Goal: Use online tool/utility: Utilize a website feature to perform a specific function

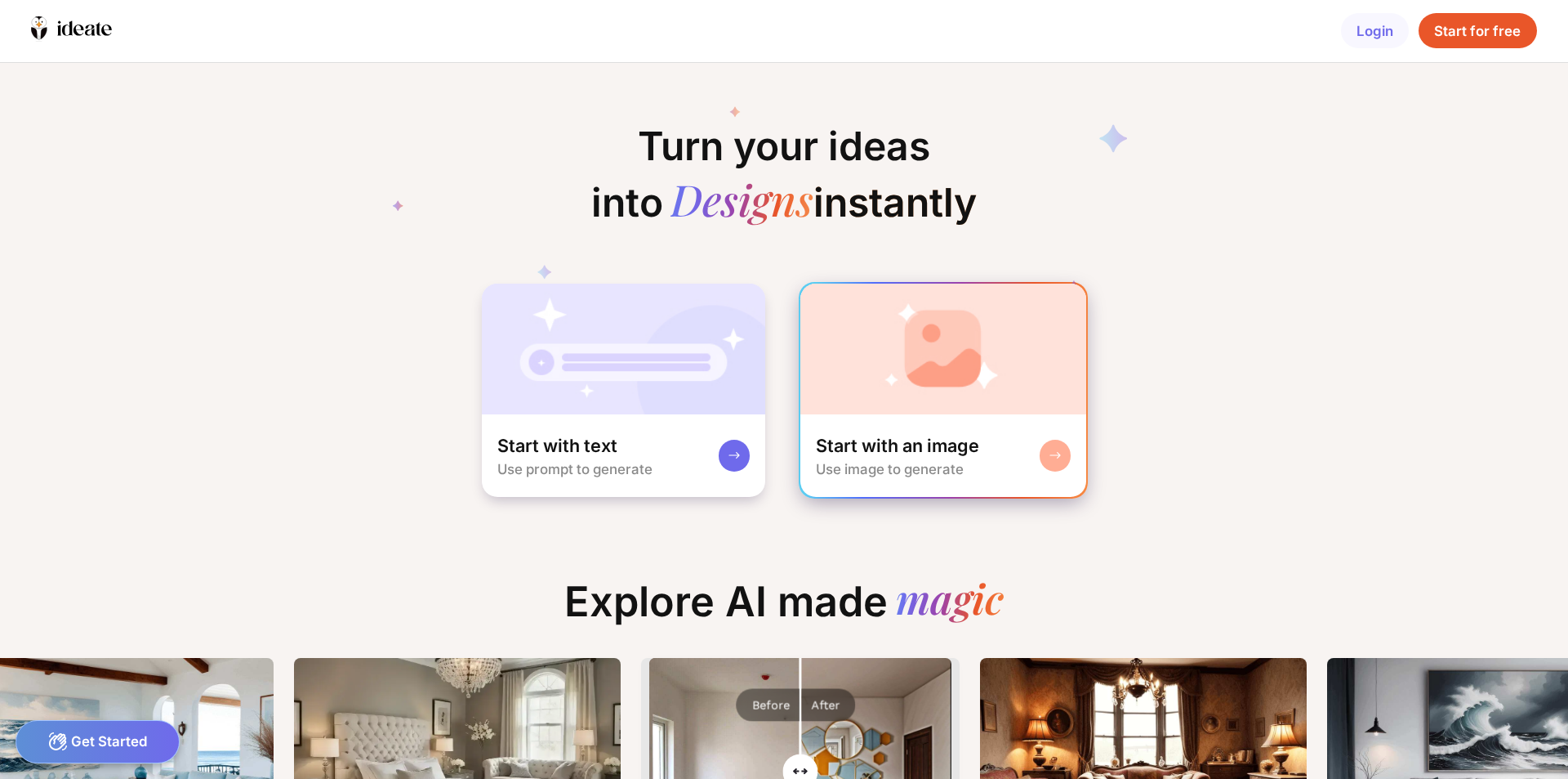
click at [926, 451] on div "Start with an image" at bounding box center [897, 445] width 164 height 24
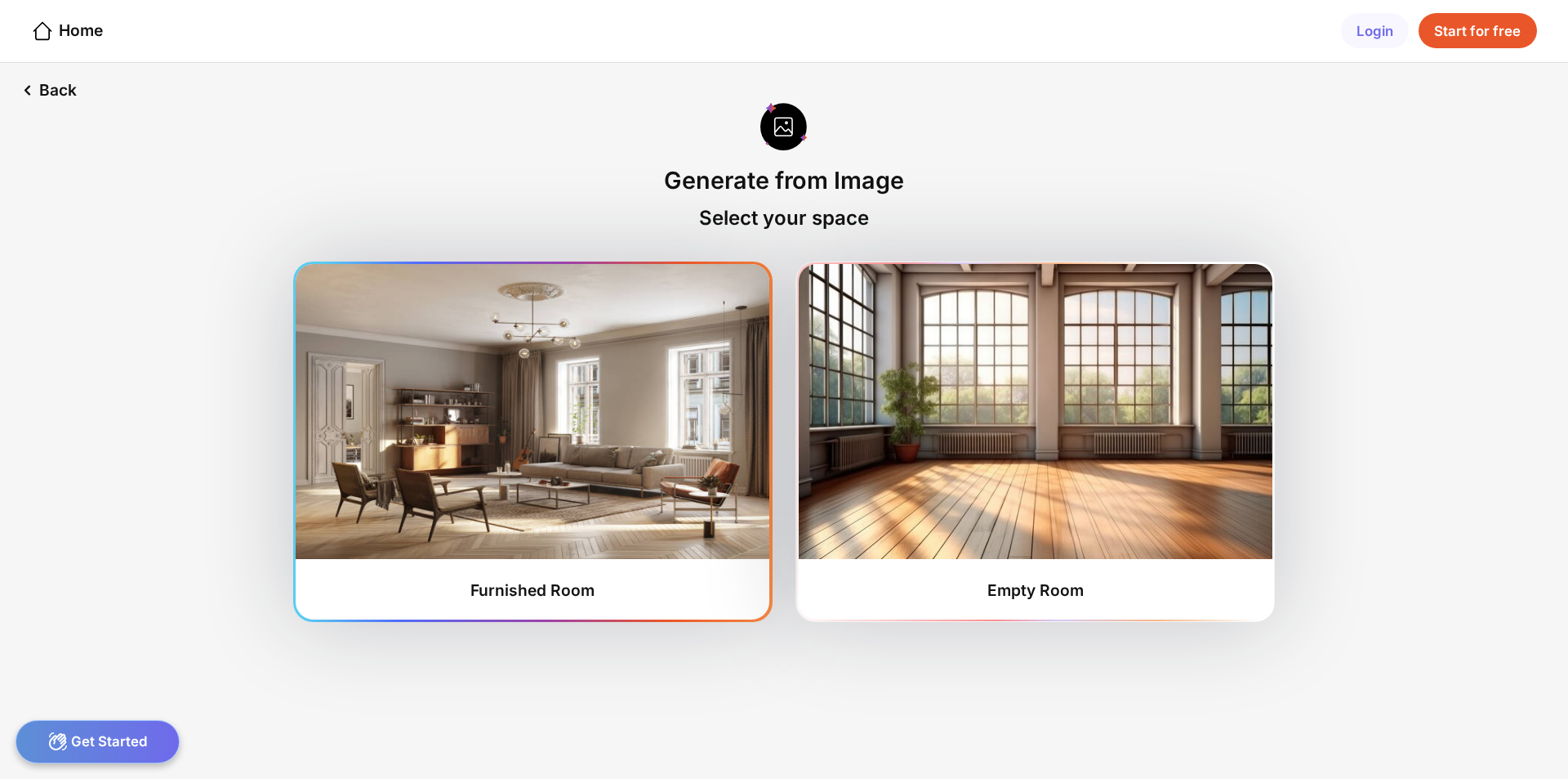
click at [557, 437] on img at bounding box center [532, 411] width 474 height 295
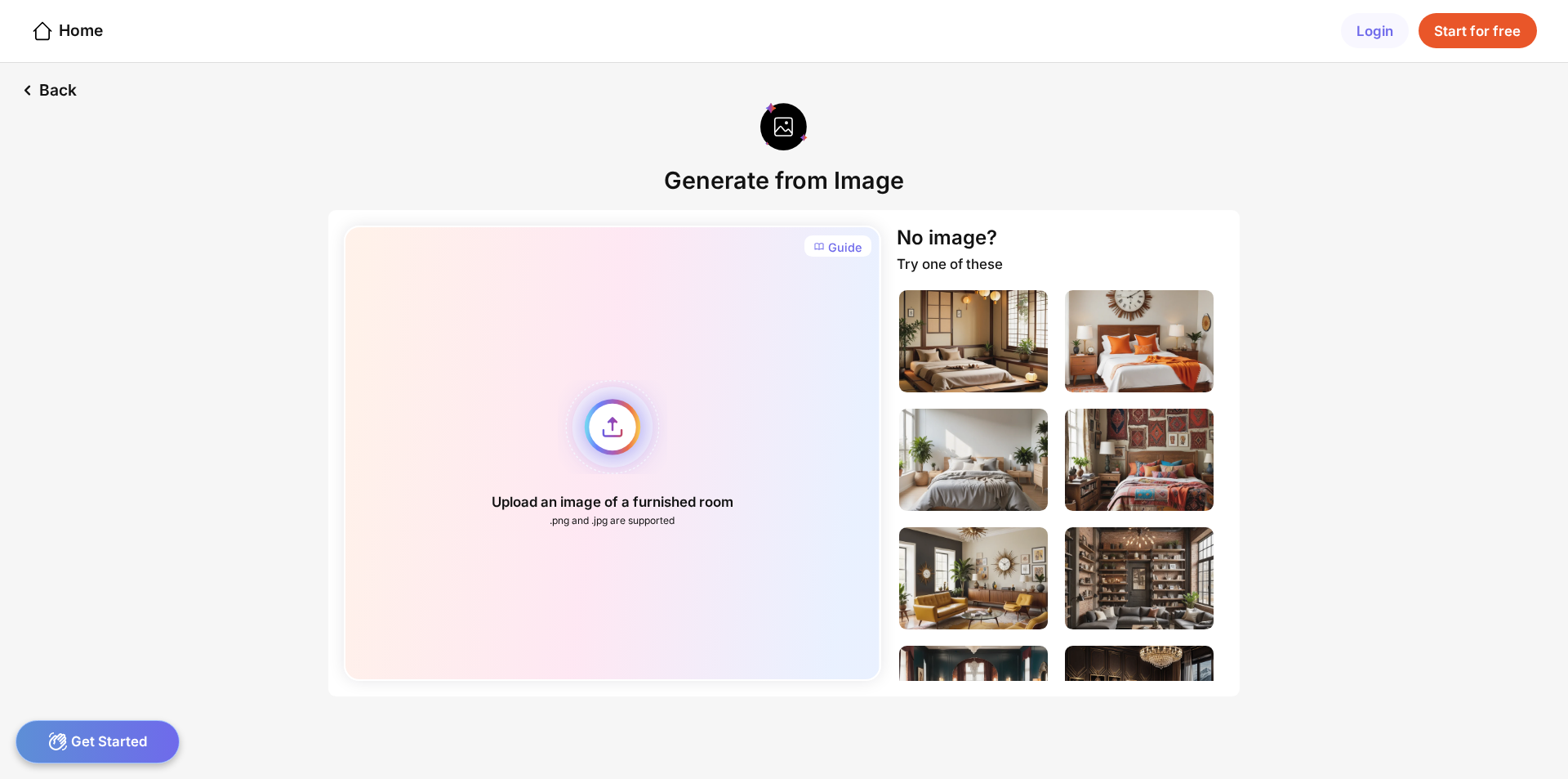
click at [612, 433] on div "Upload an image of a furnished room .png and .jpg are supported" at bounding box center [612, 453] width 536 height 455
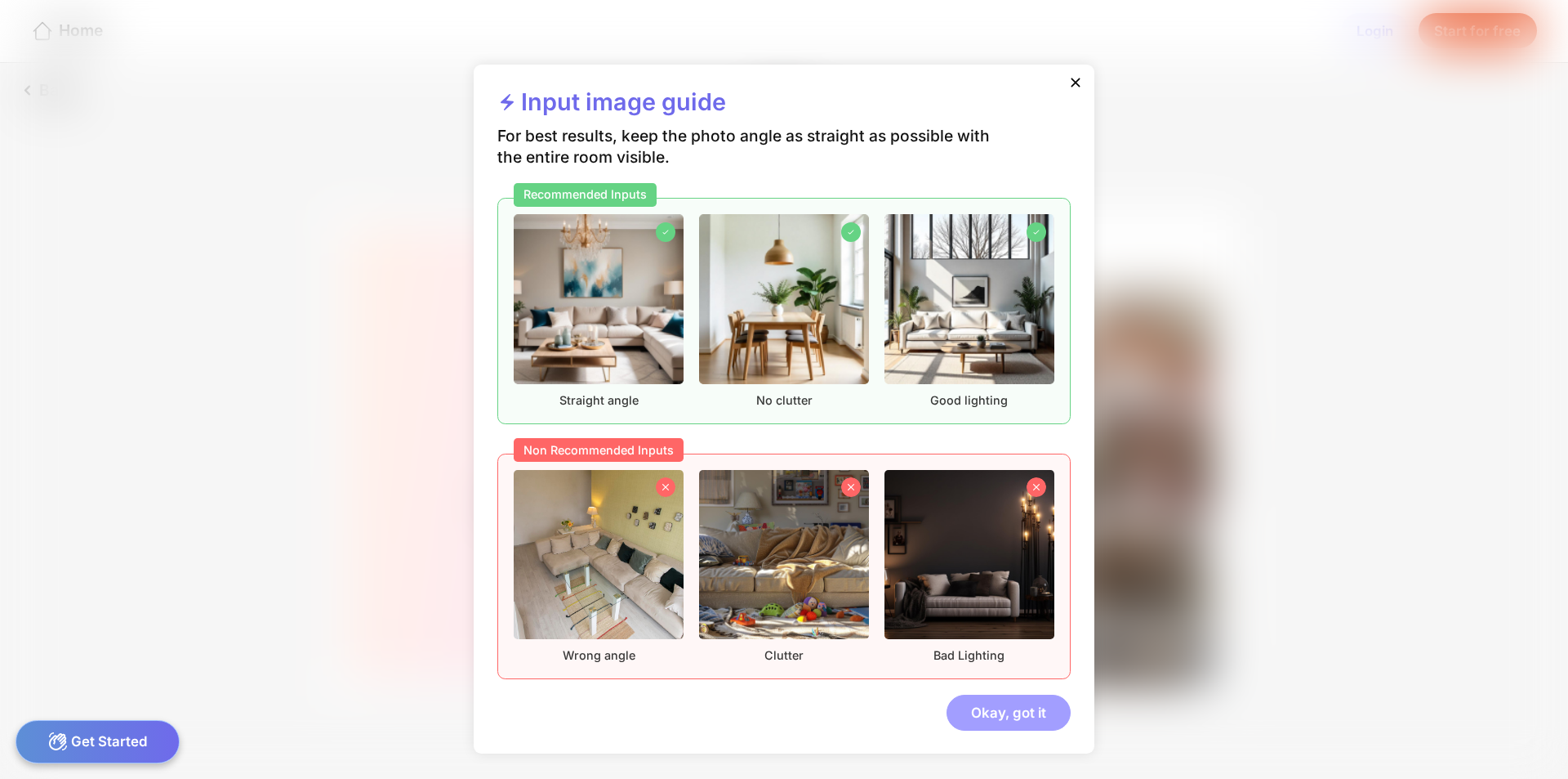
click at [999, 716] on div "Okay, got it" at bounding box center [1008, 712] width 125 height 35
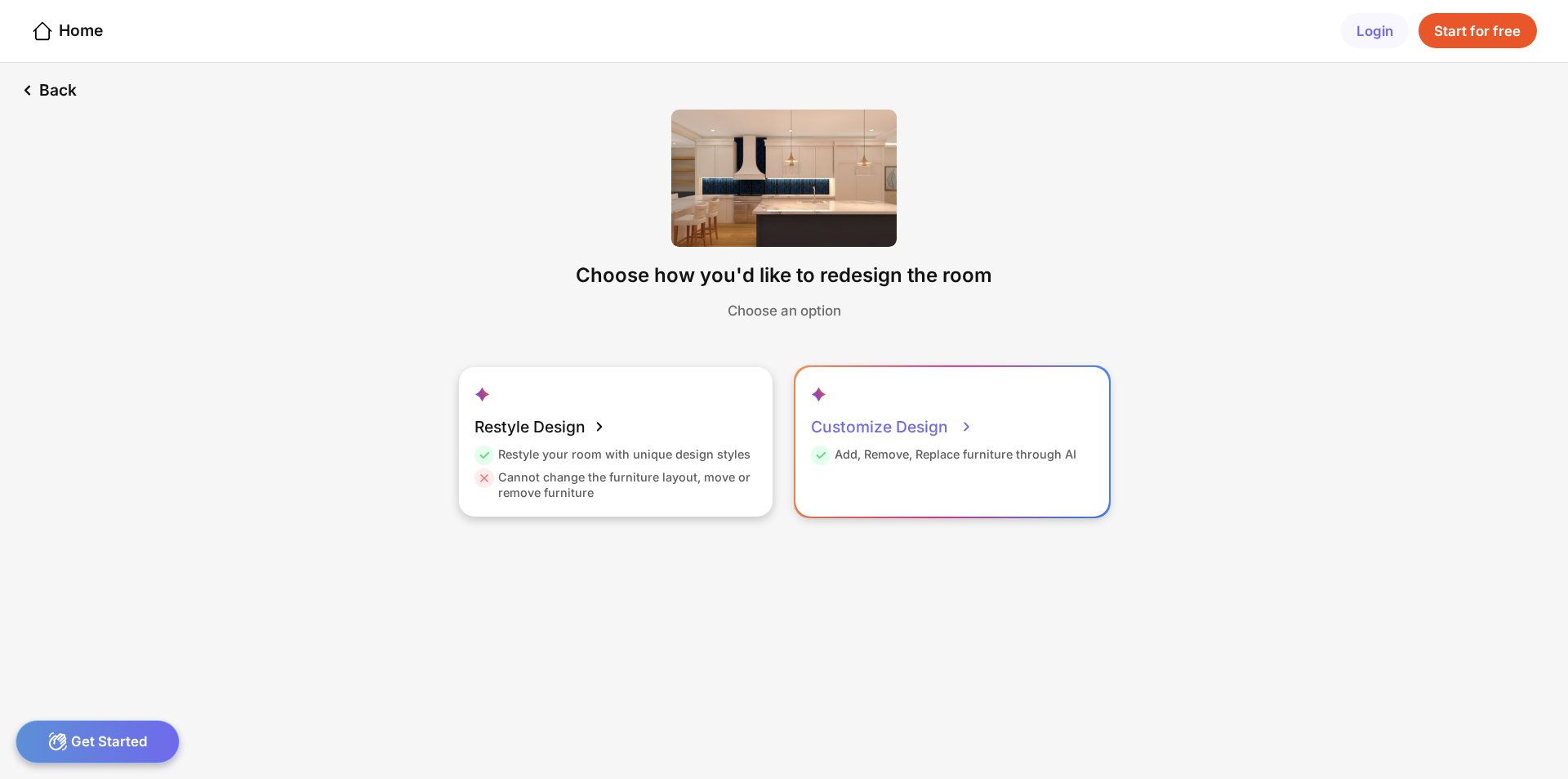
click at [893, 422] on div "Customize Design" at bounding box center [892, 427] width 163 height 39
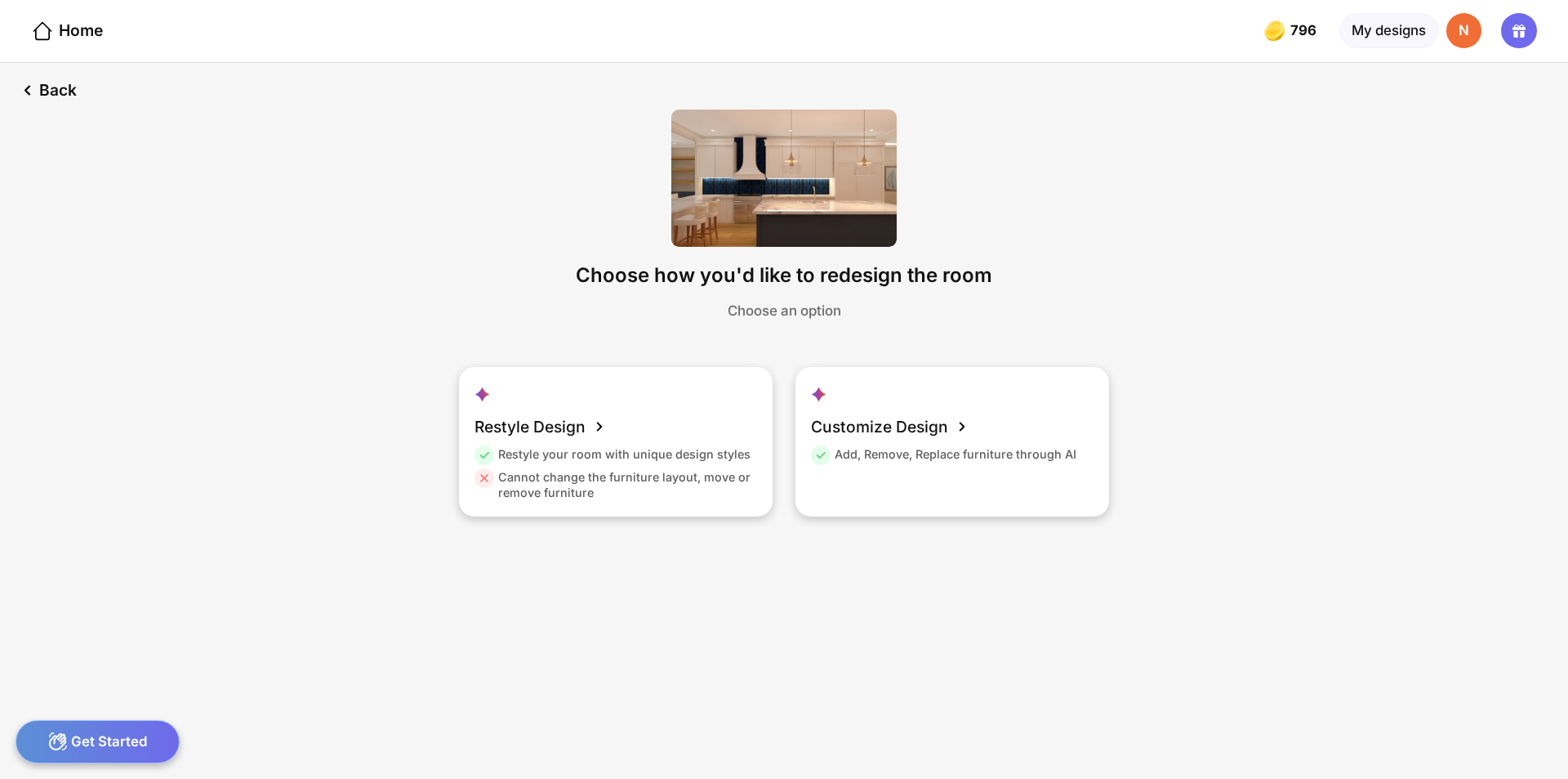
click at [877, 433] on div "Customize Design" at bounding box center [892, 427] width 163 height 39
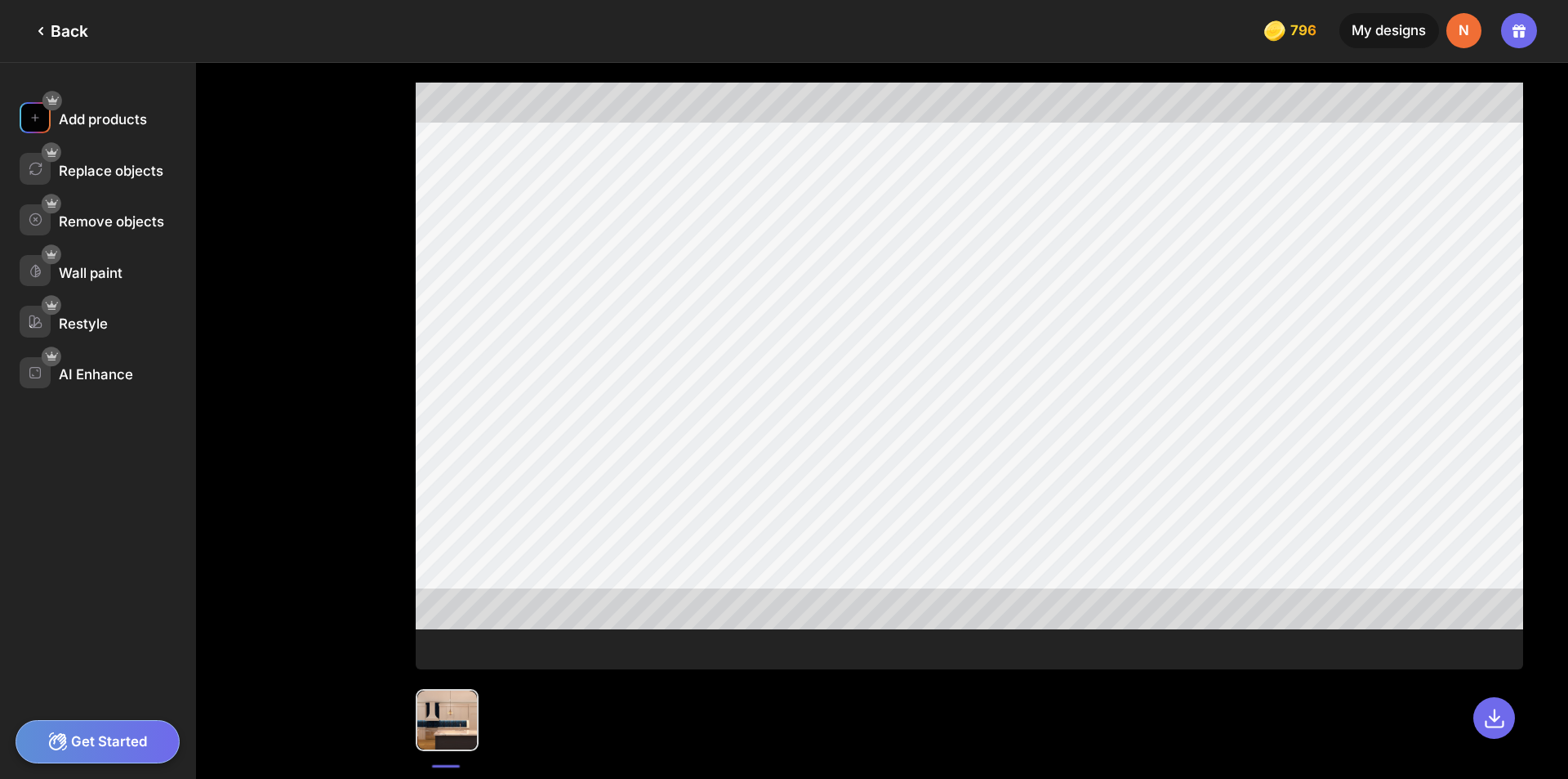
click at [112, 117] on div "Add products" at bounding box center [103, 119] width 88 height 17
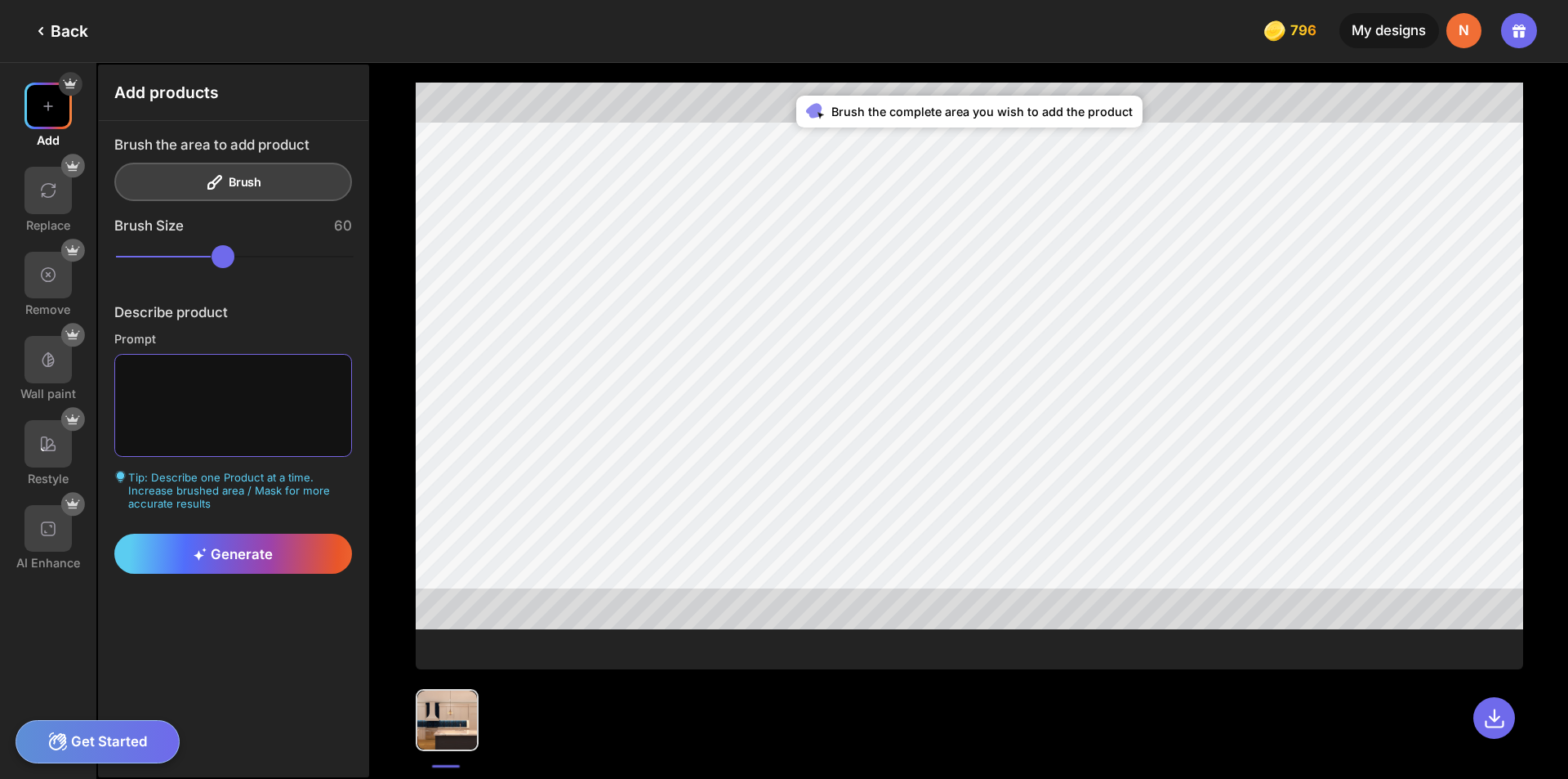
click at [194, 379] on textarea at bounding box center [233, 406] width 238 height 104
type textarea "*********"
click at [290, 553] on div "Generate" at bounding box center [233, 553] width 238 height 40
drag, startPoint x: 246, startPoint y: 261, endPoint x: 210, endPoint y: 260, distance: 36.0
type input "**"
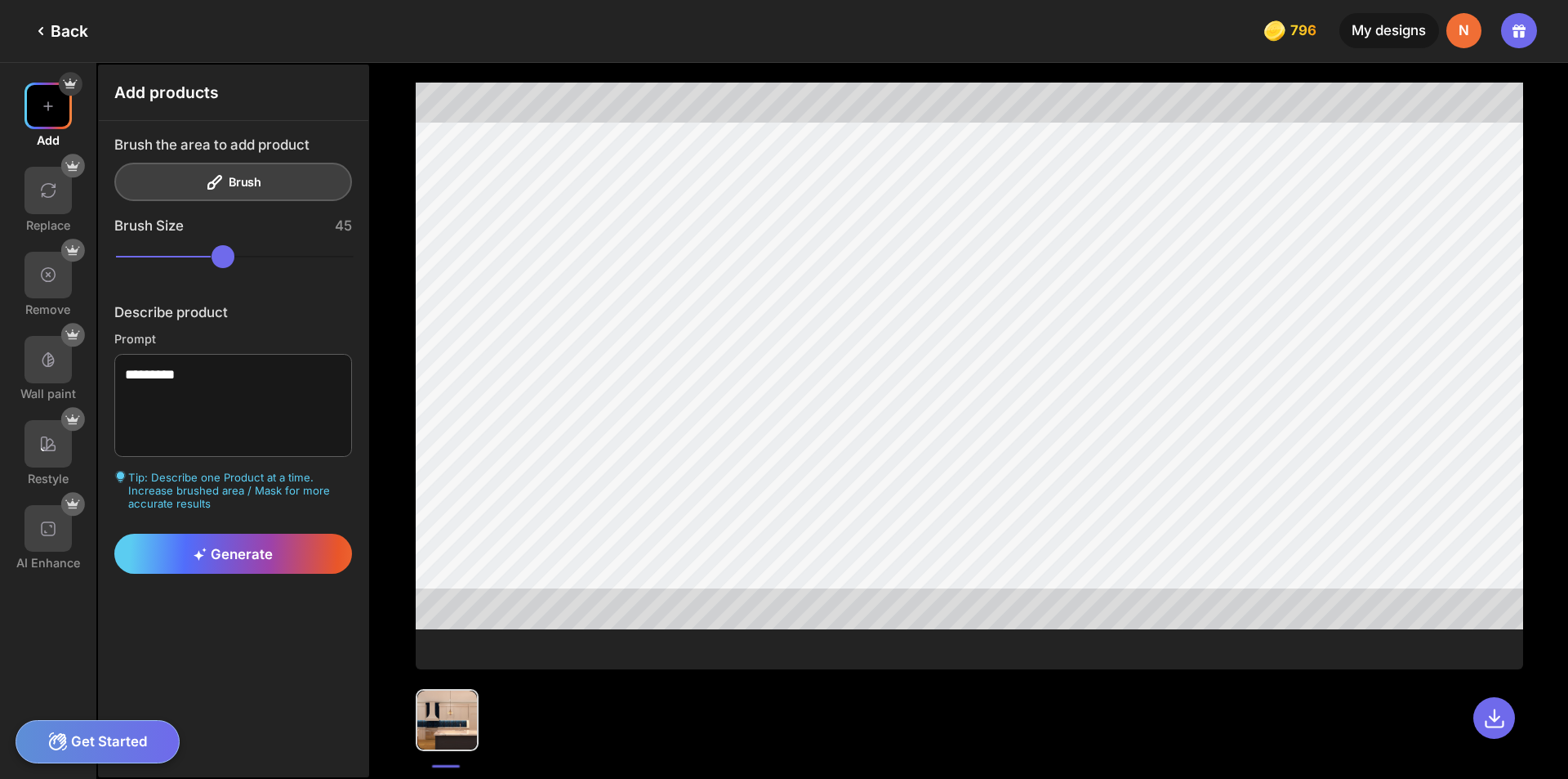
click at [210, 260] on input "range" at bounding box center [234, 257] width 238 height 24
click at [213, 380] on textarea "*********" at bounding box center [233, 406] width 238 height 104
click at [258, 561] on span "Generate" at bounding box center [232, 553] width 79 height 17
click at [188, 380] on textarea "*********" at bounding box center [233, 406] width 238 height 104
click at [276, 555] on div "Generate" at bounding box center [233, 553] width 238 height 40
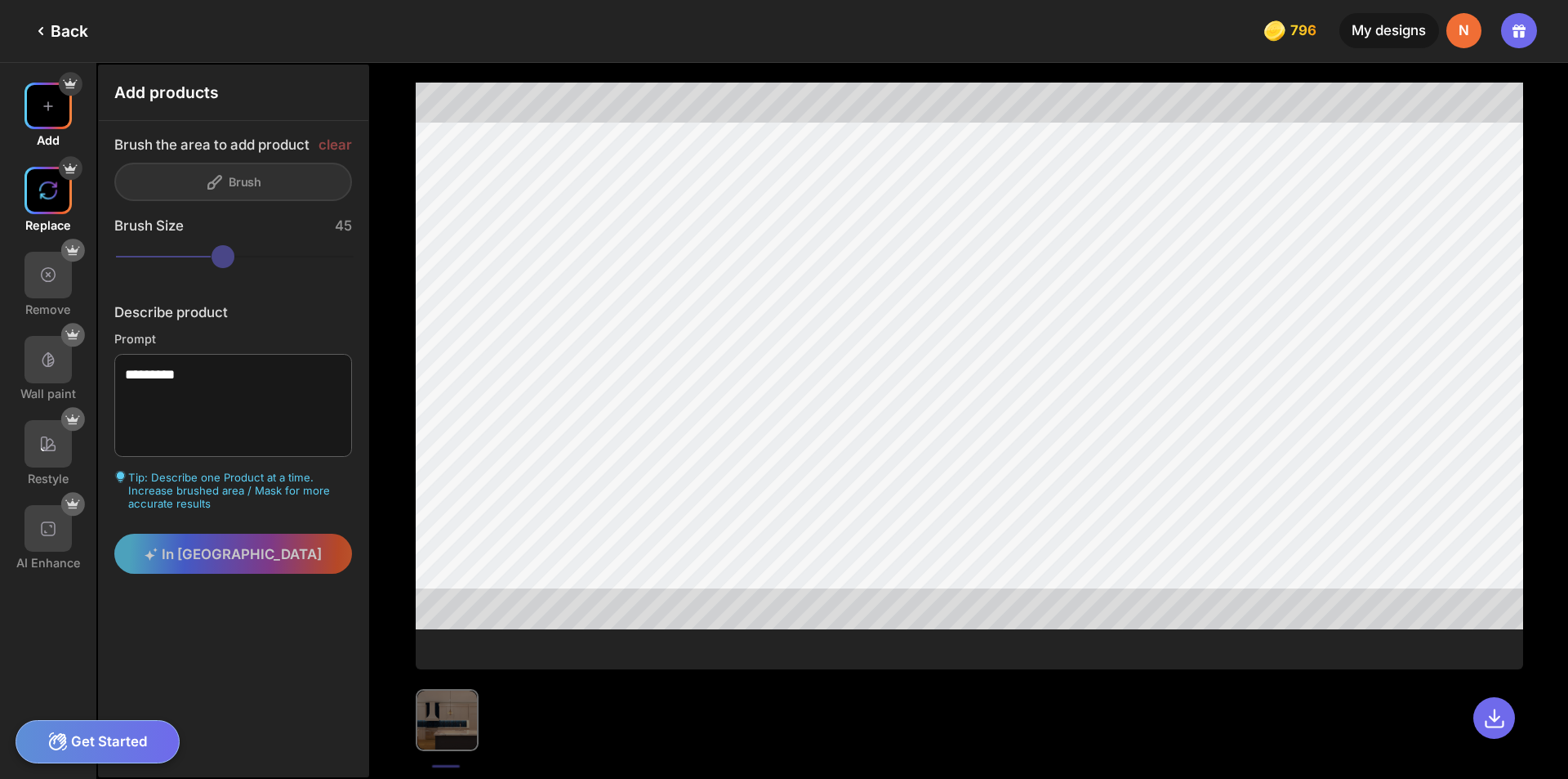
click at [36, 212] on div at bounding box center [48, 190] width 47 height 47
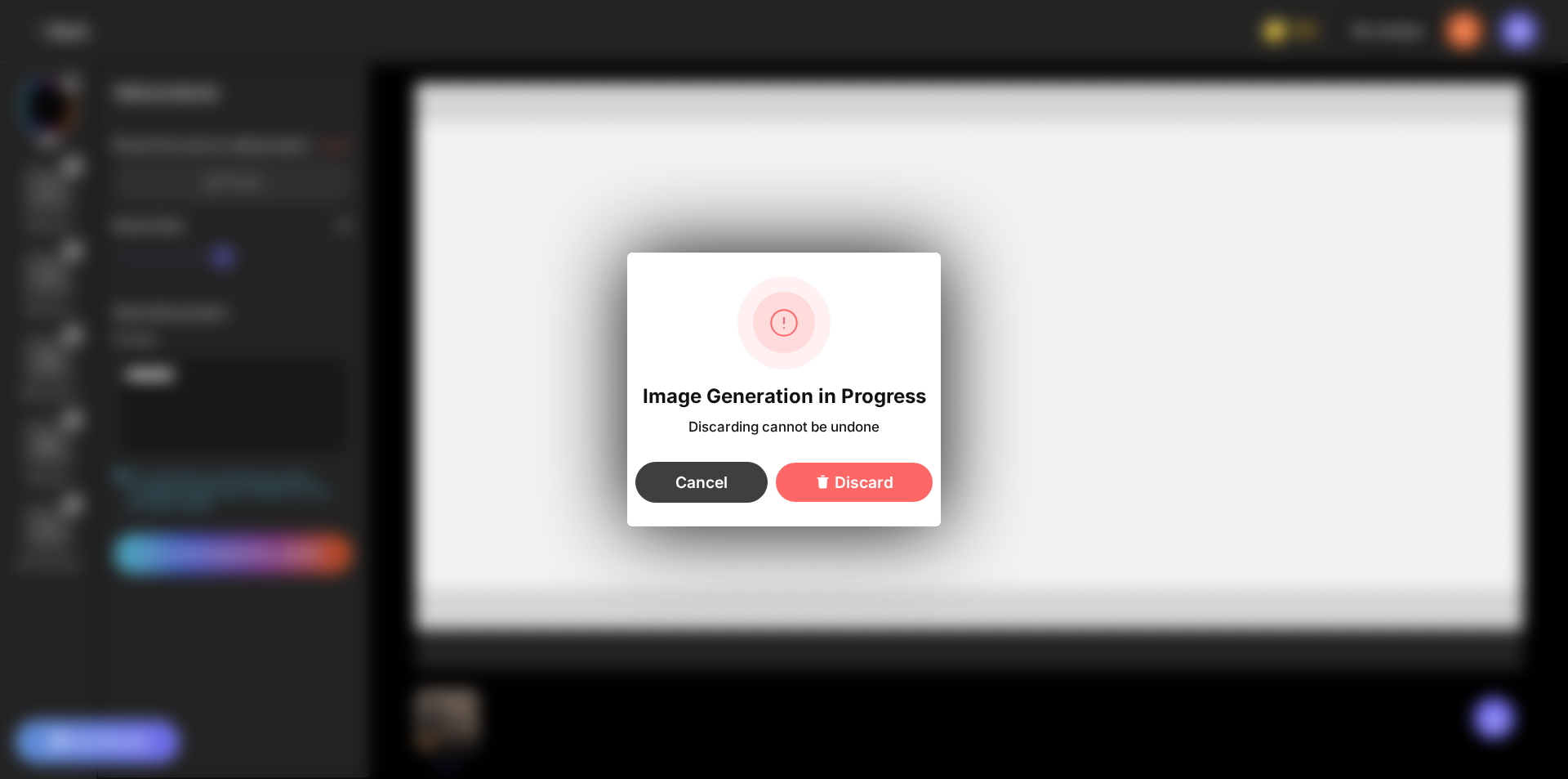
click at [717, 488] on div "Cancel" at bounding box center [701, 483] width 132 height 41
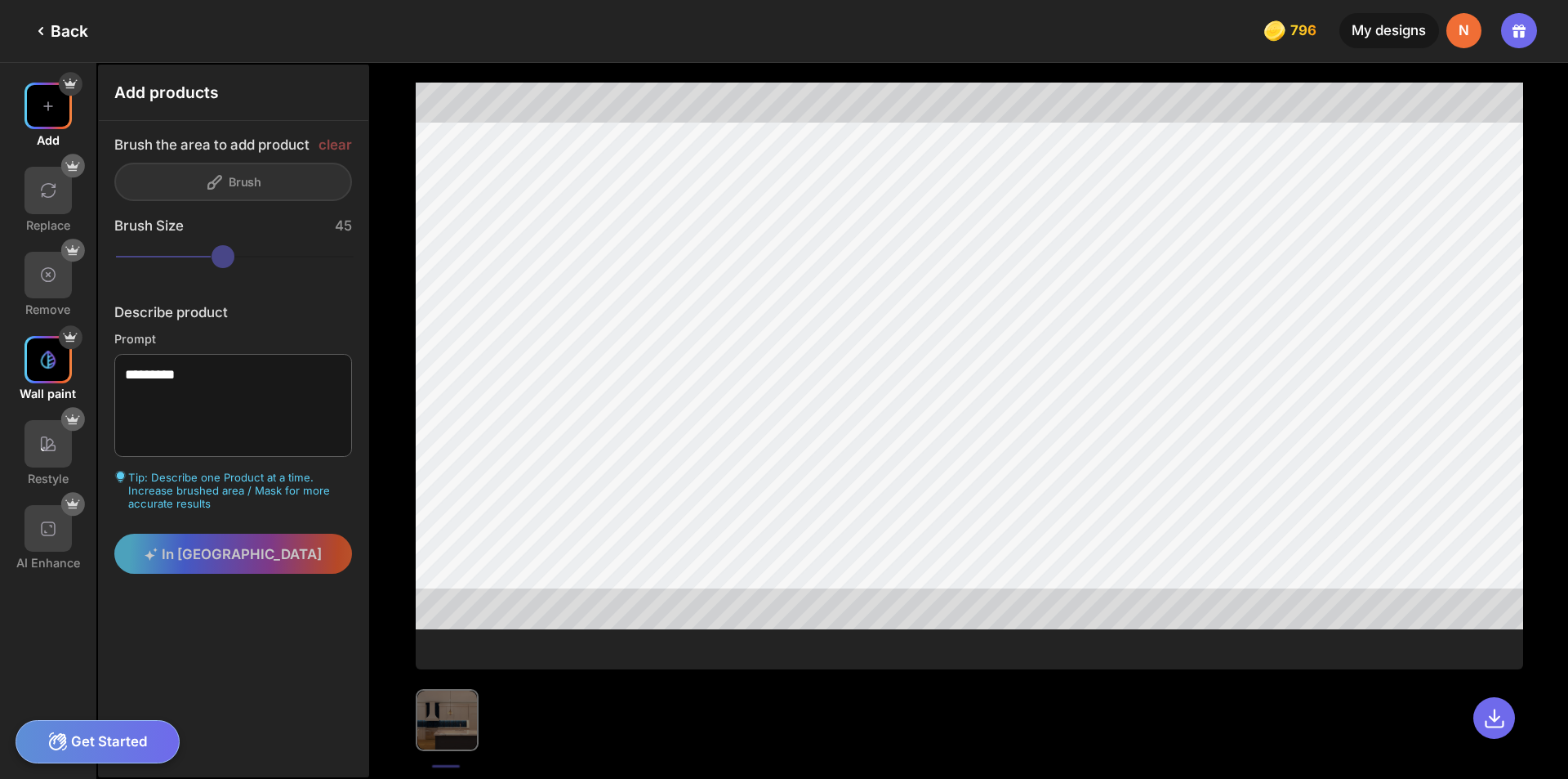
click at [38, 370] on div at bounding box center [48, 359] width 47 height 47
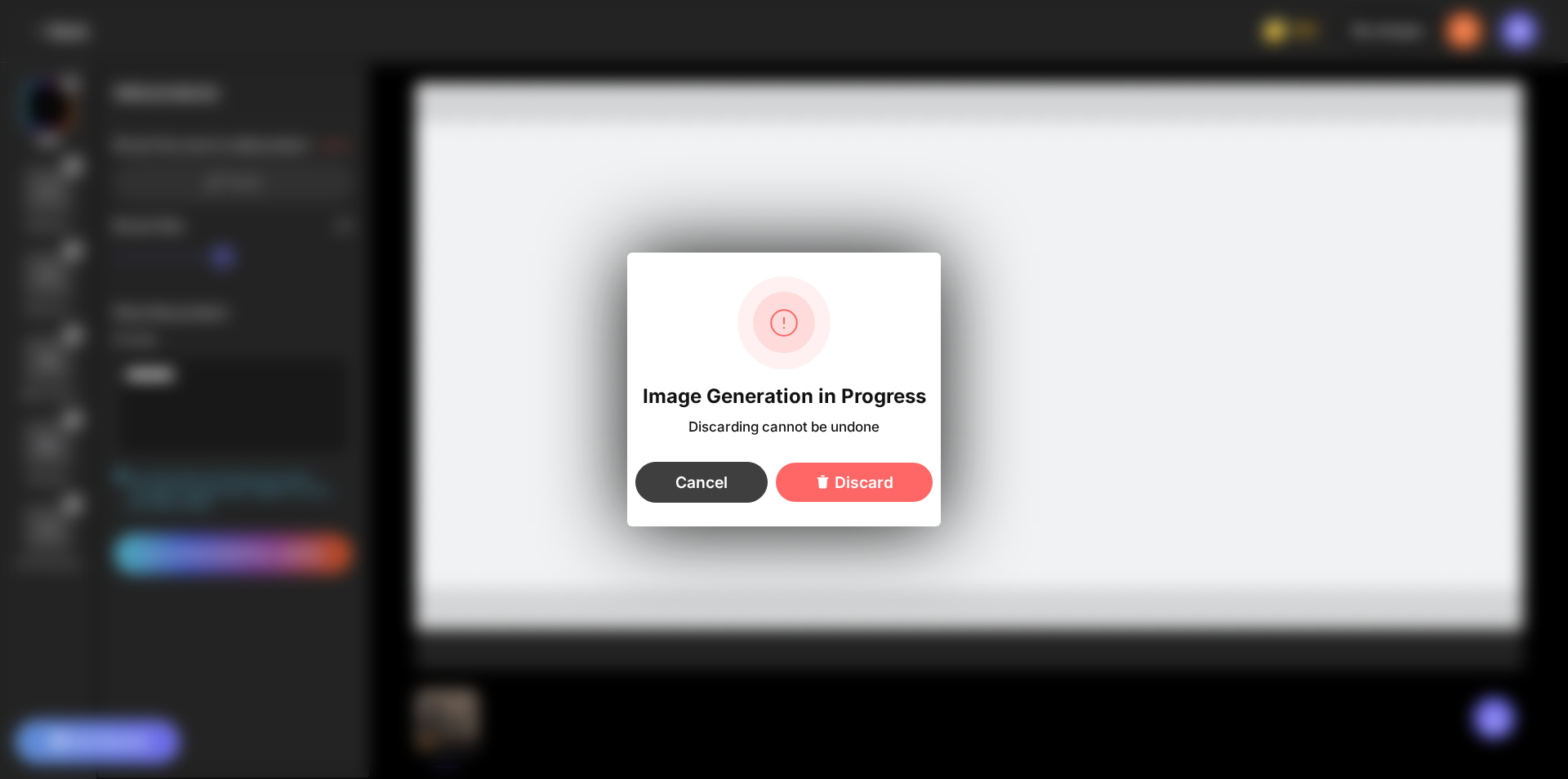
click at [711, 483] on div "Cancel" at bounding box center [701, 483] width 132 height 41
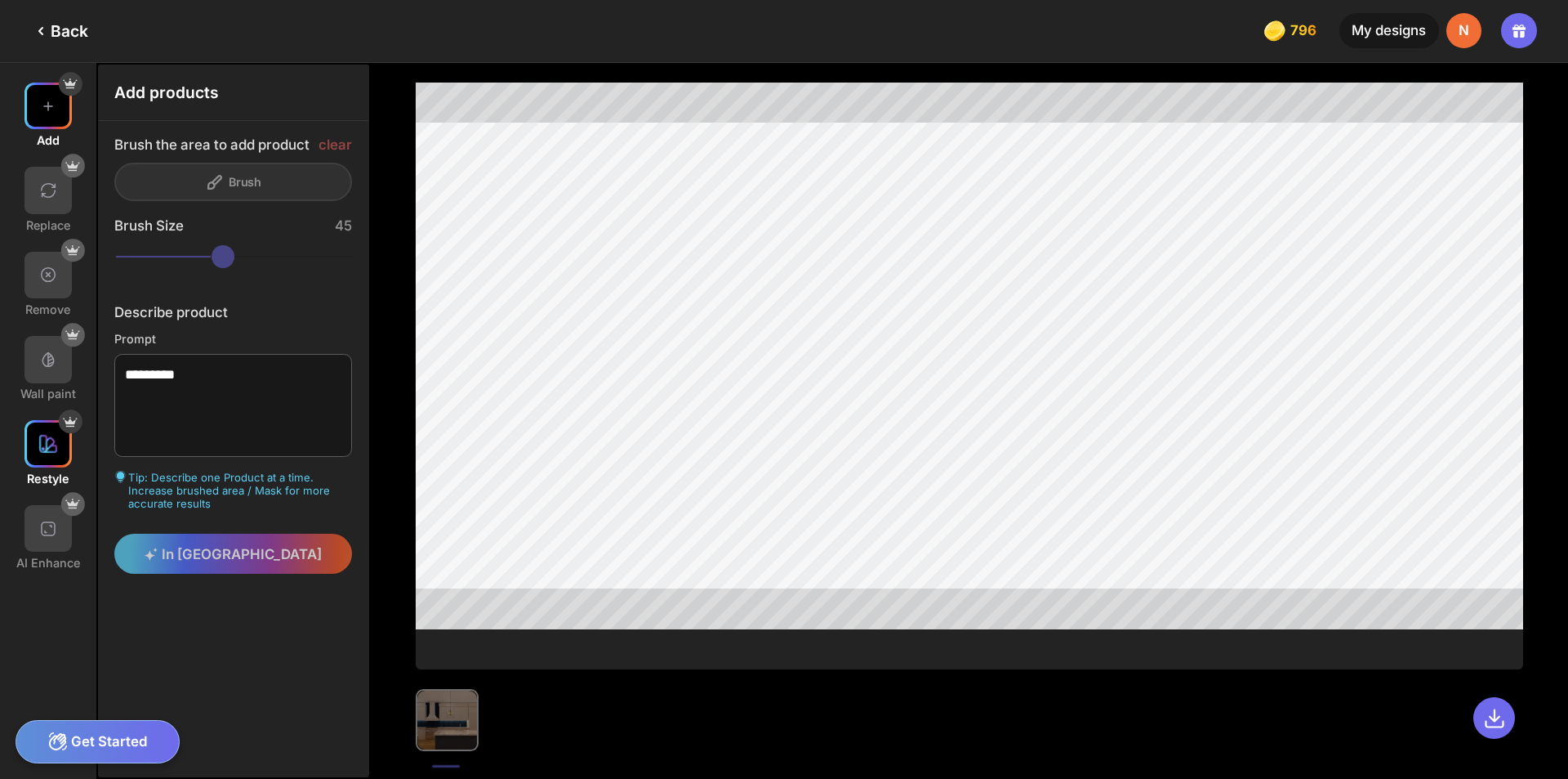
click at [36, 443] on div at bounding box center [48, 443] width 47 height 47
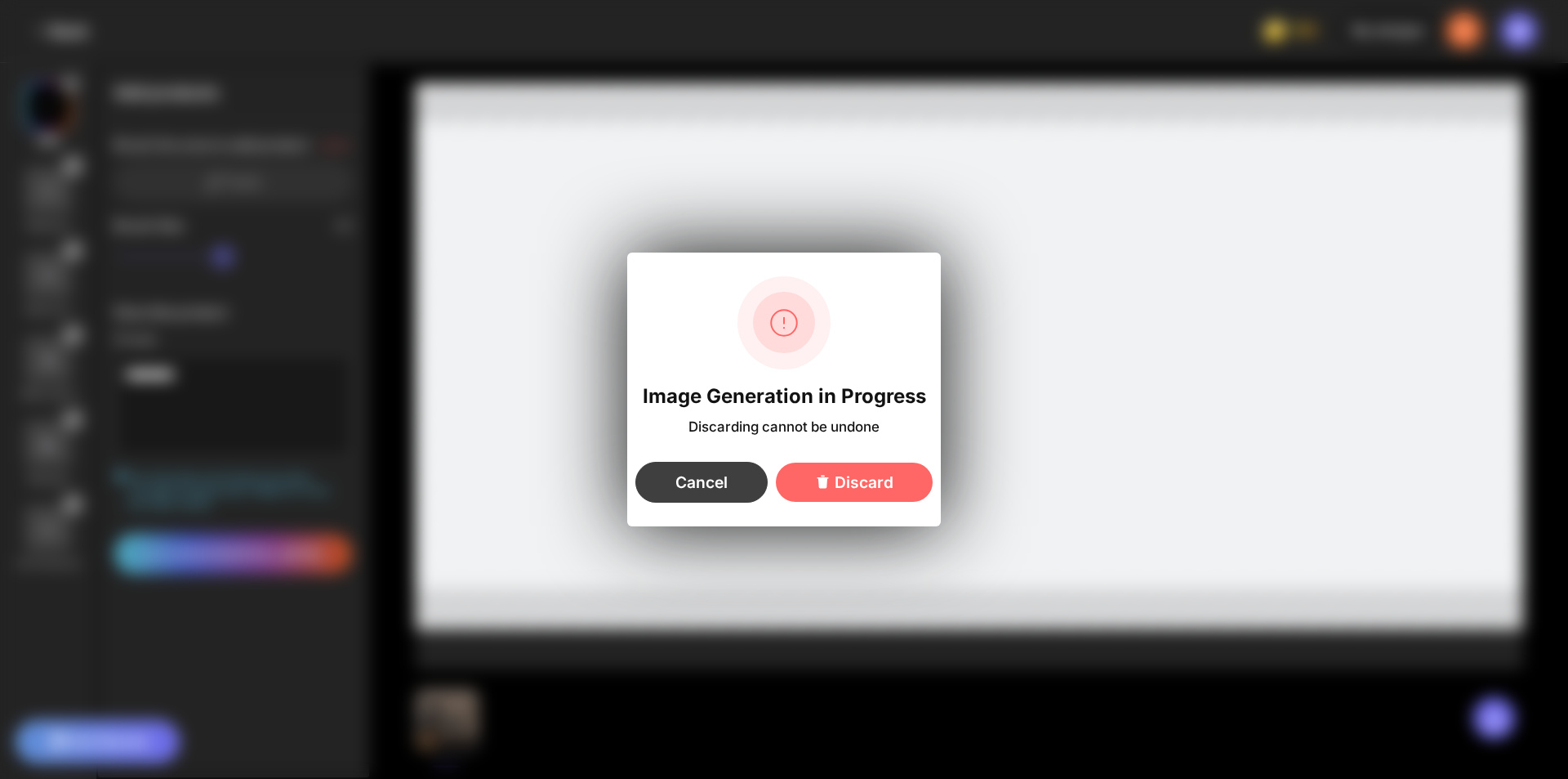
click at [741, 483] on div "Cancel" at bounding box center [701, 483] width 132 height 41
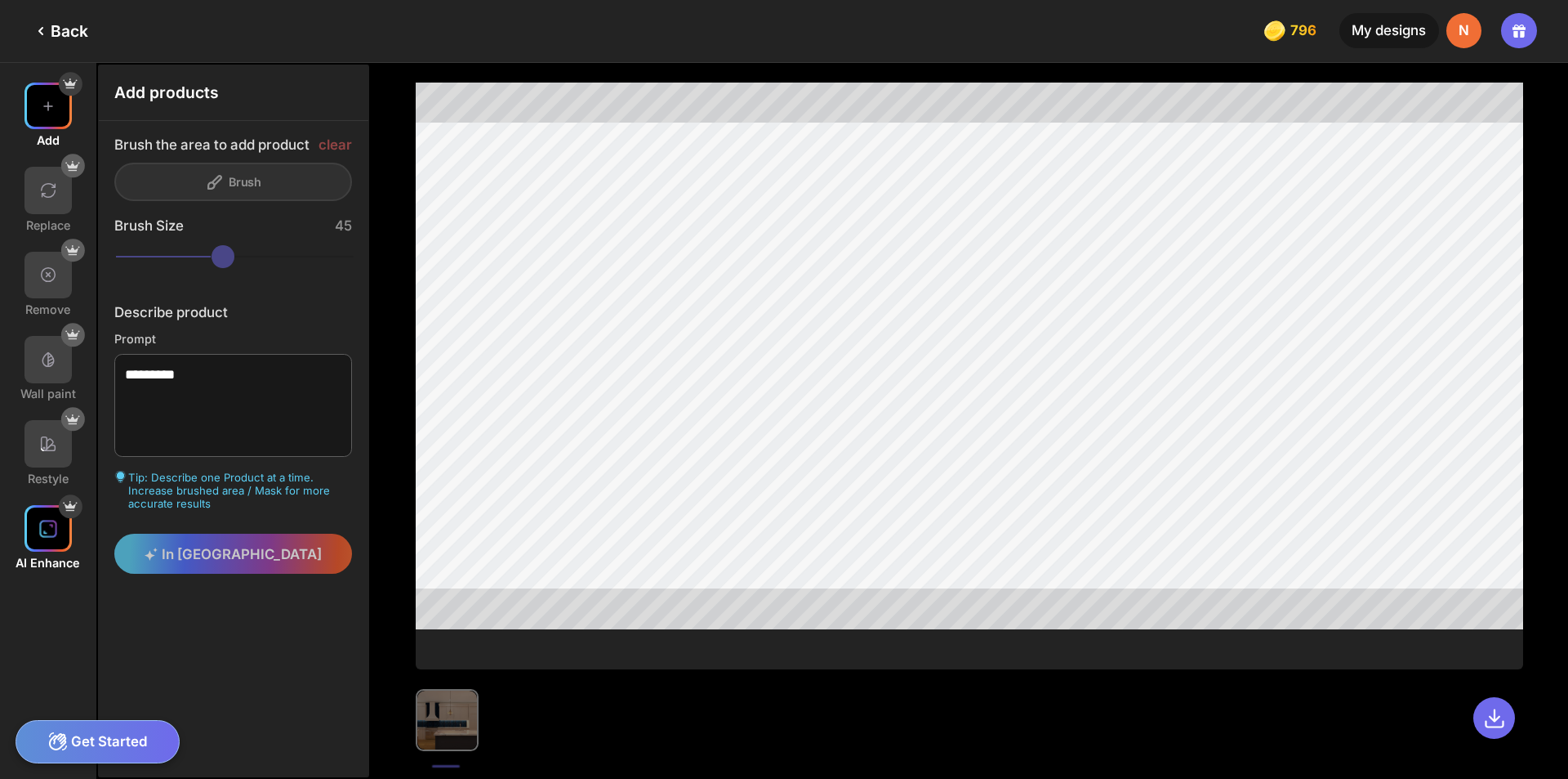
click at [33, 532] on div at bounding box center [48, 529] width 47 height 47
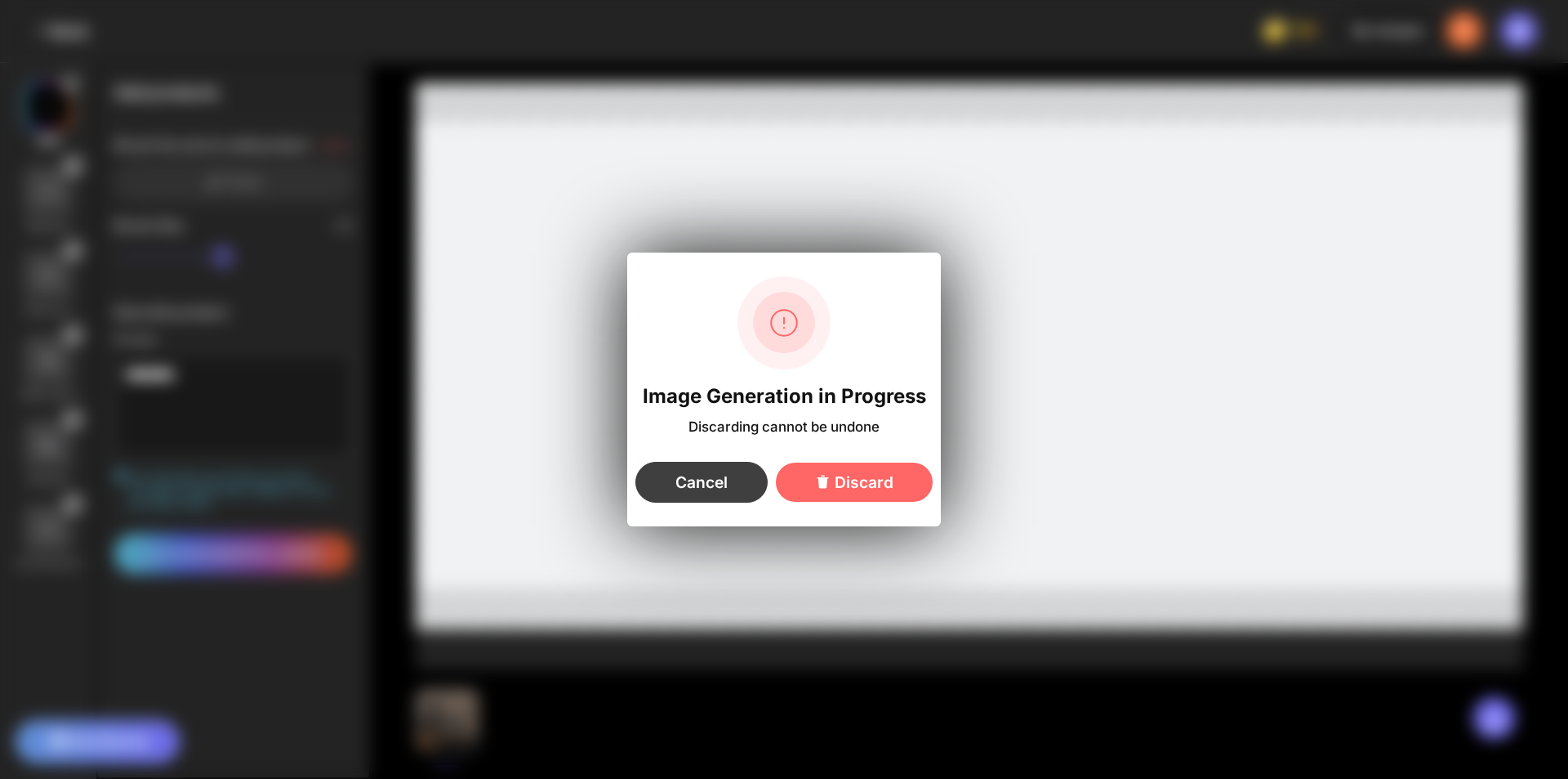
click at [723, 475] on div "Cancel" at bounding box center [701, 483] width 132 height 41
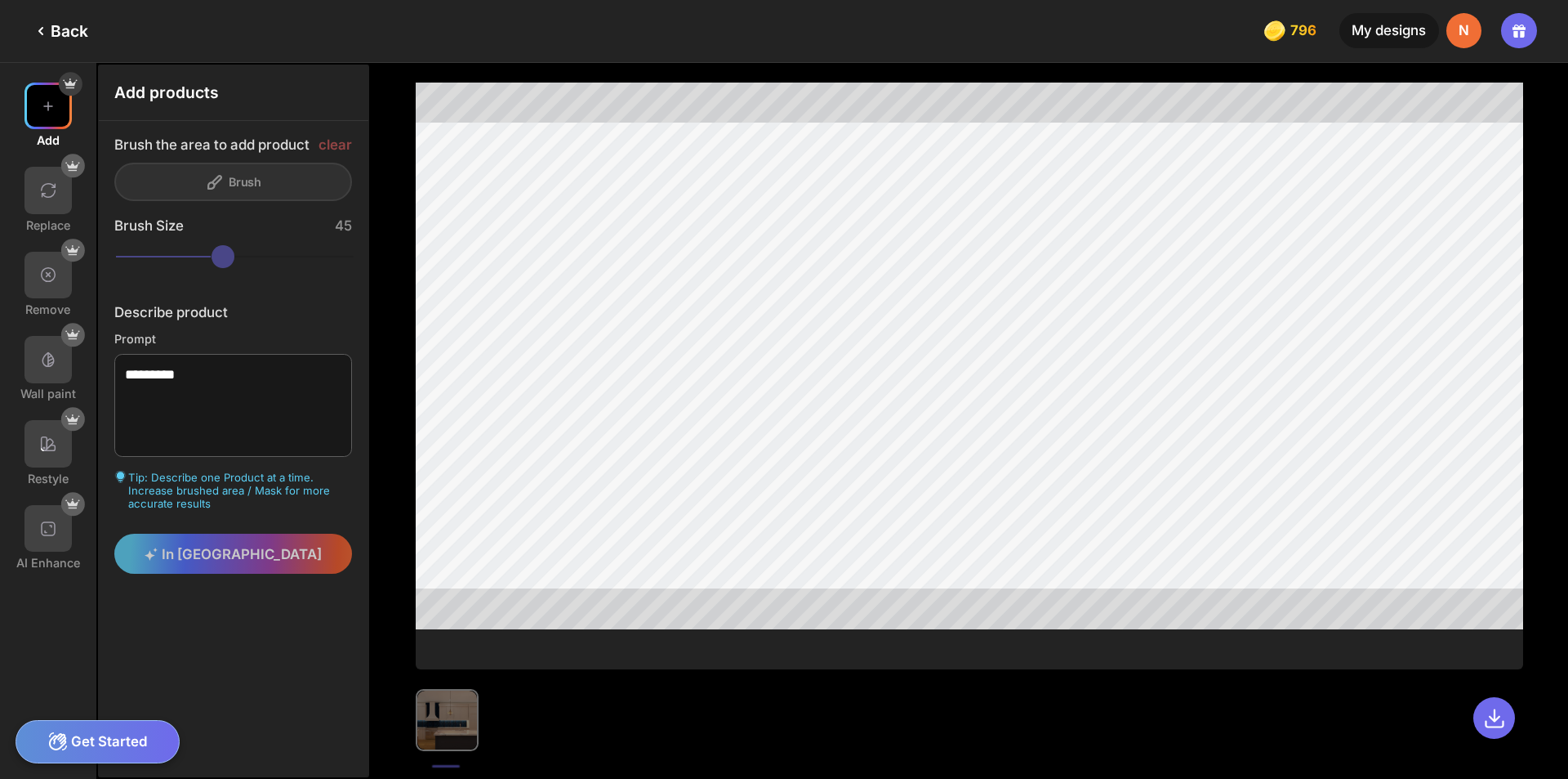
click at [32, 36] on icon at bounding box center [41, 31] width 20 height 20
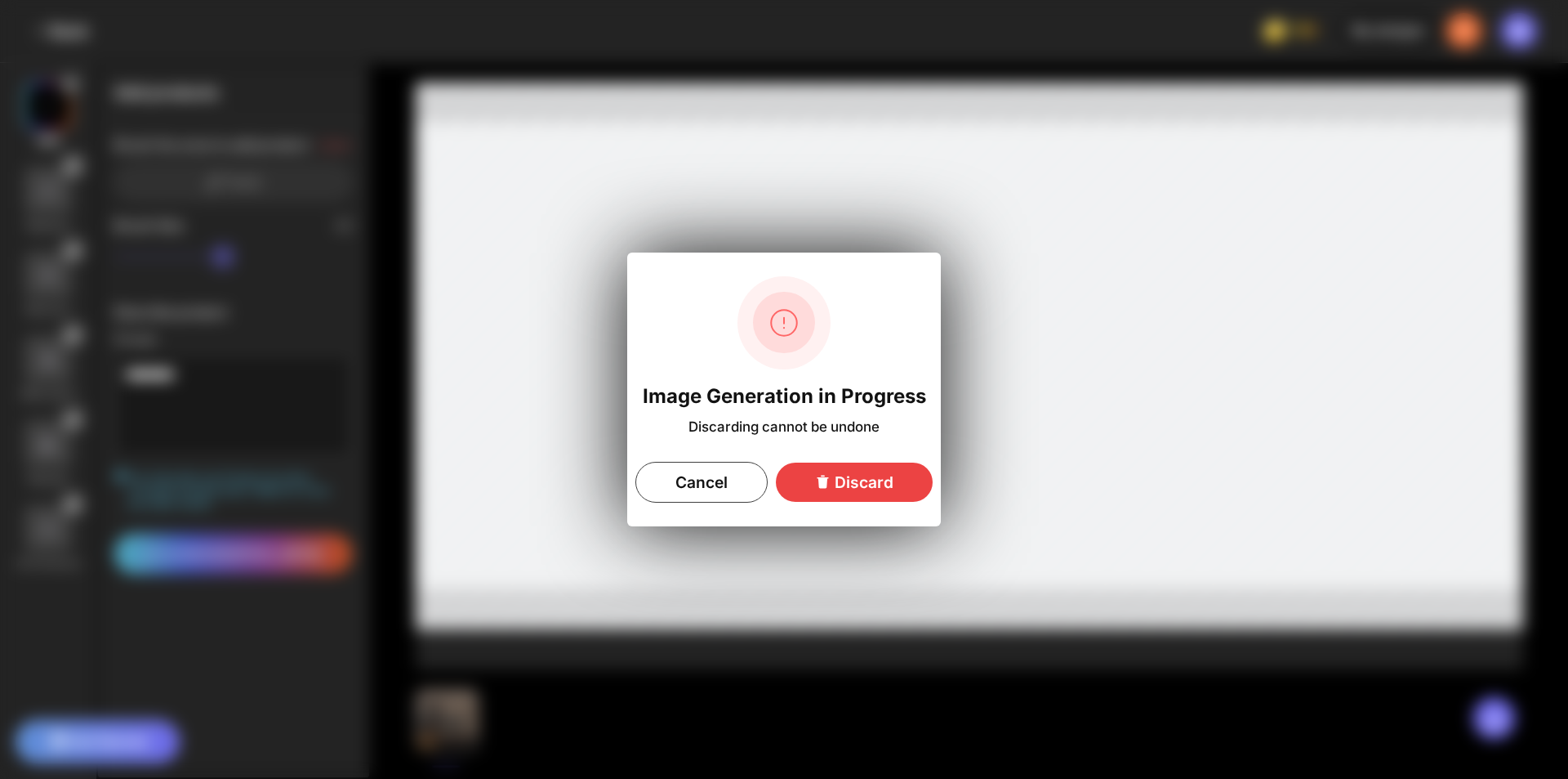
click at [857, 482] on div "Discard" at bounding box center [854, 482] width 157 height 39
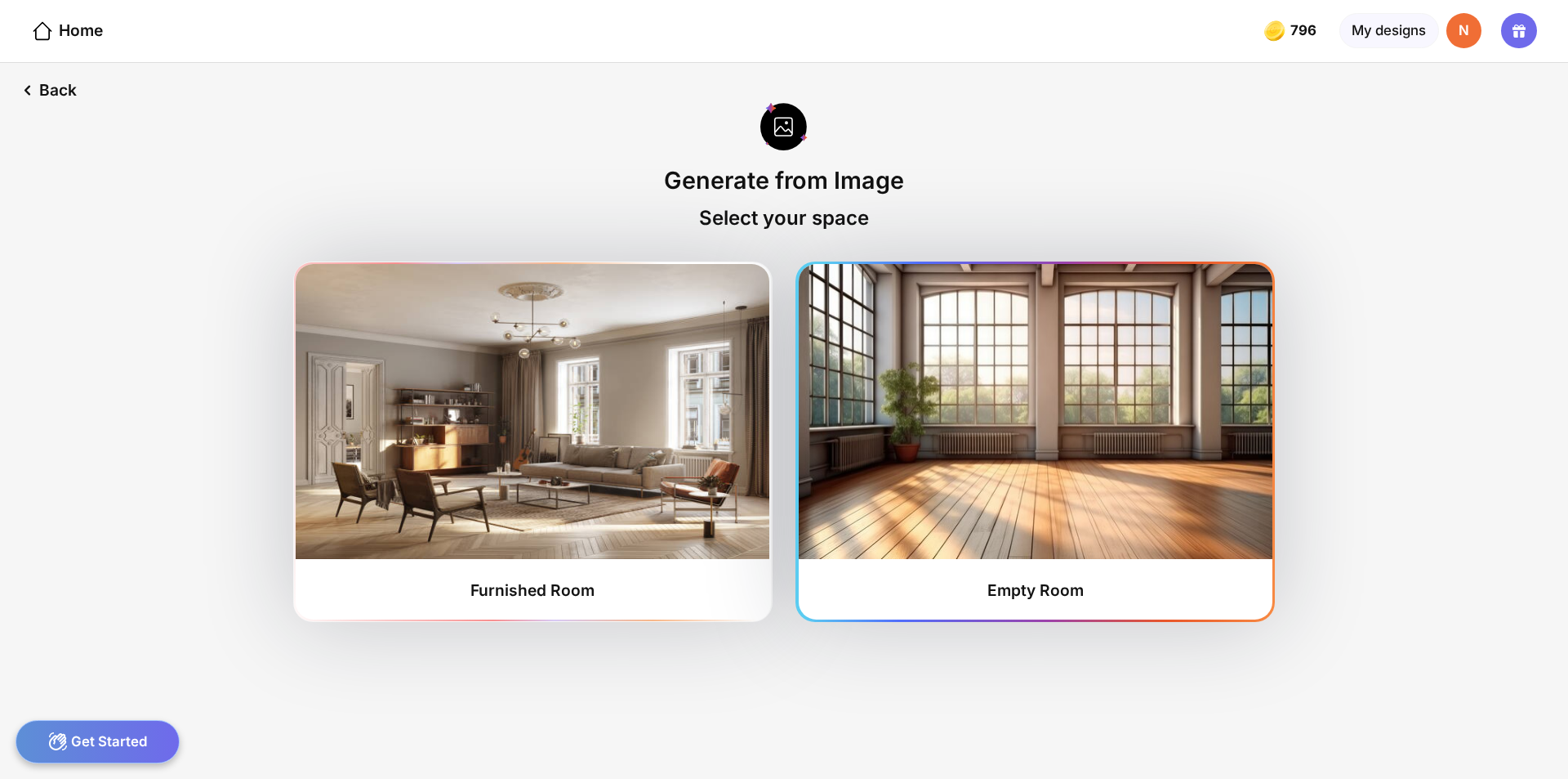
click at [1093, 483] on img at bounding box center [1036, 411] width 474 height 295
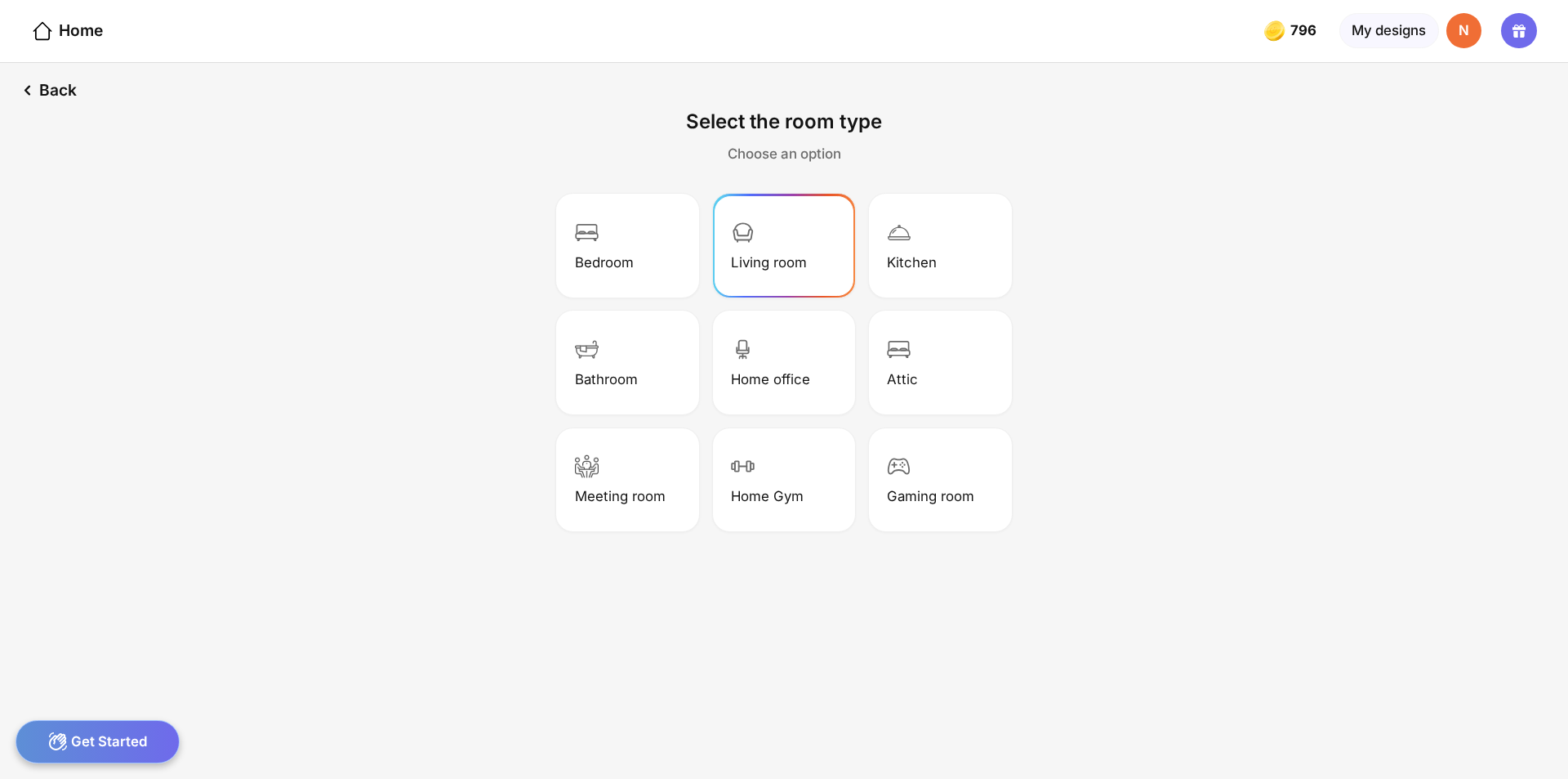
click at [775, 251] on div "Living room" at bounding box center [784, 246] width 137 height 98
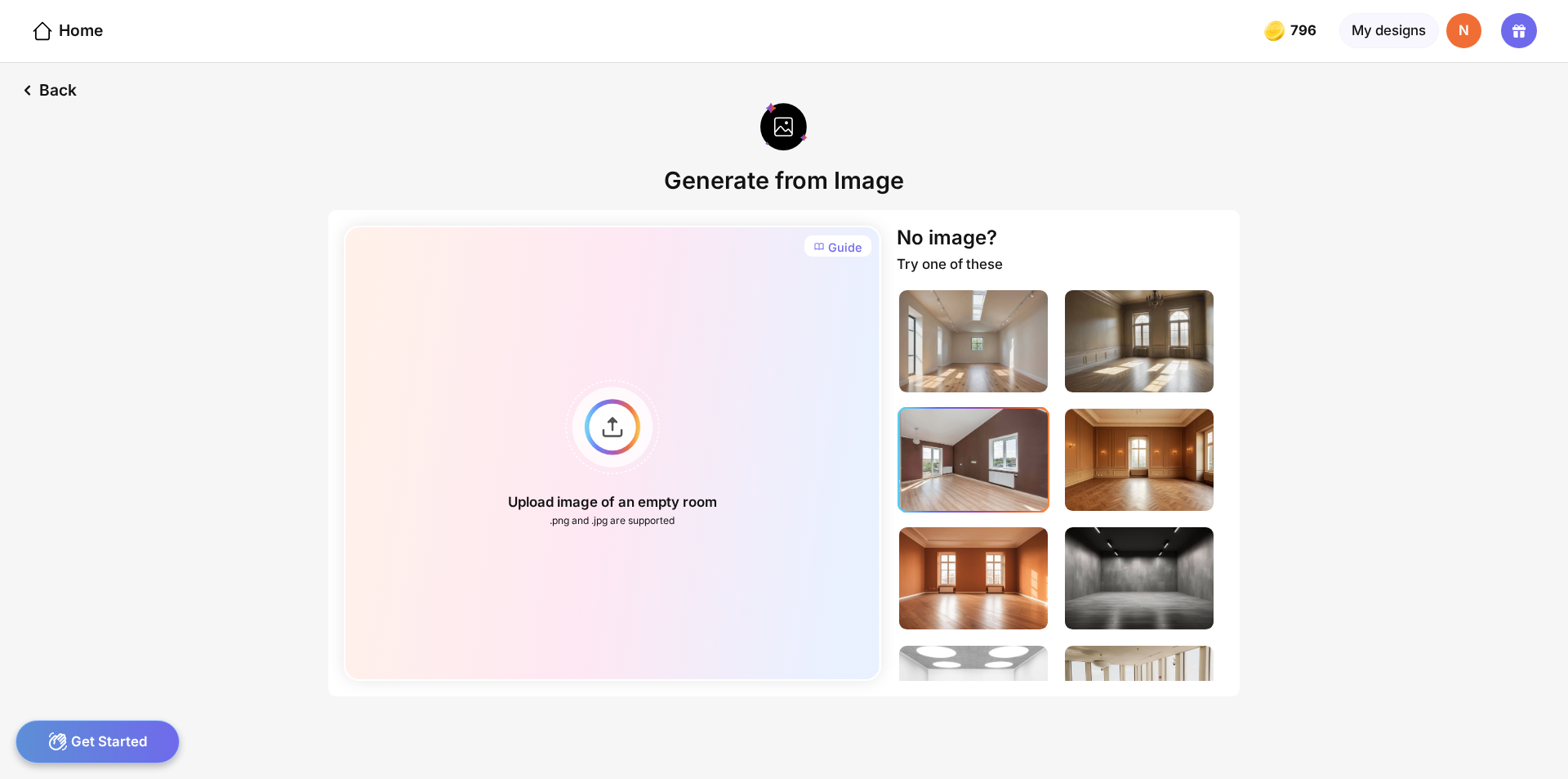
drag, startPoint x: 952, startPoint y: 474, endPoint x: 981, endPoint y: 483, distance: 30.4
click at [951, 474] on img at bounding box center [974, 459] width 149 height 102
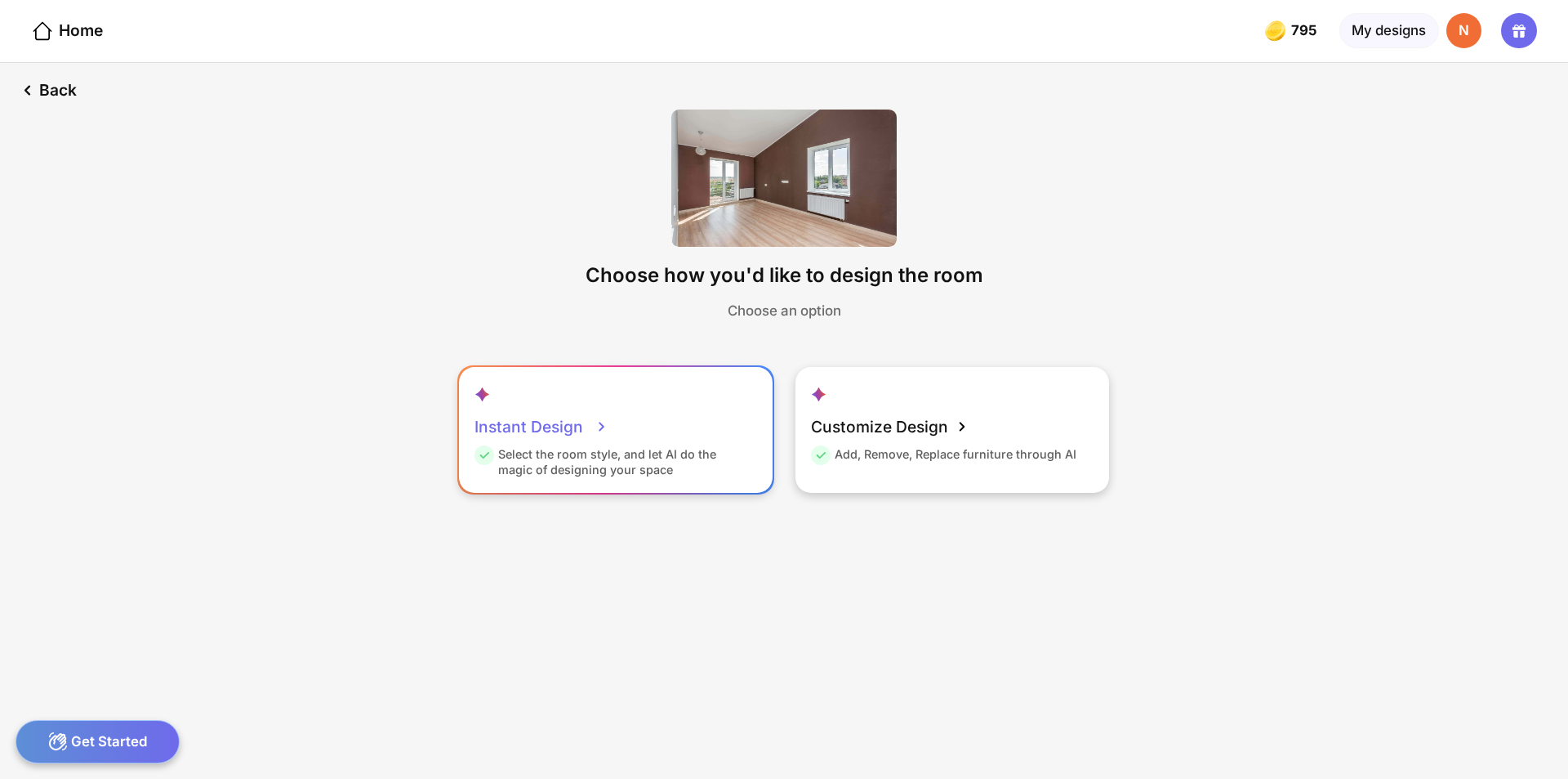
click at [643, 440] on div "Instant Design Select the room style, and let AI do the magic of designing your…" at bounding box center [616, 430] width 314 height 126
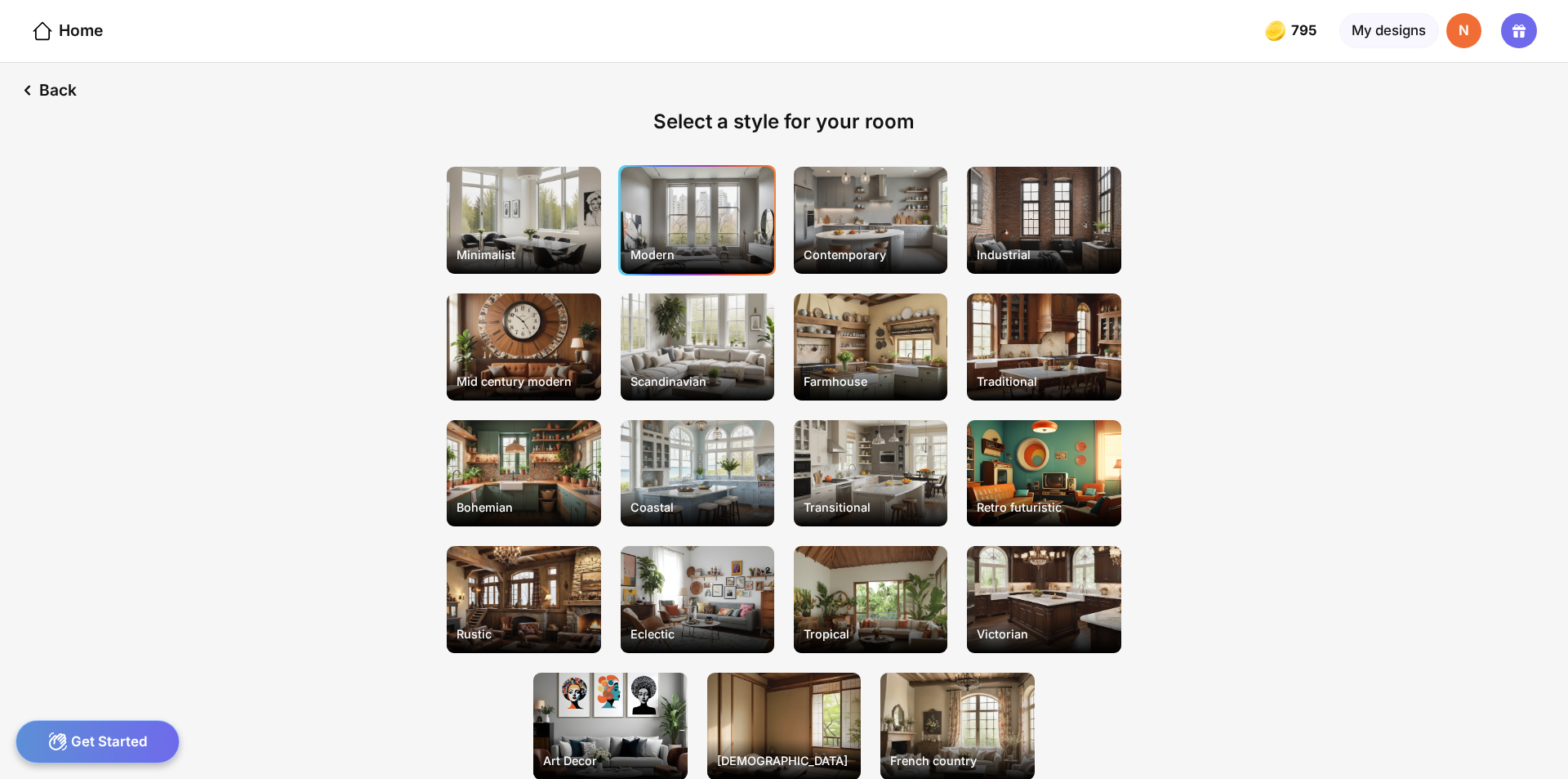
click at [699, 230] on div "Modern" at bounding box center [697, 220] width 154 height 107
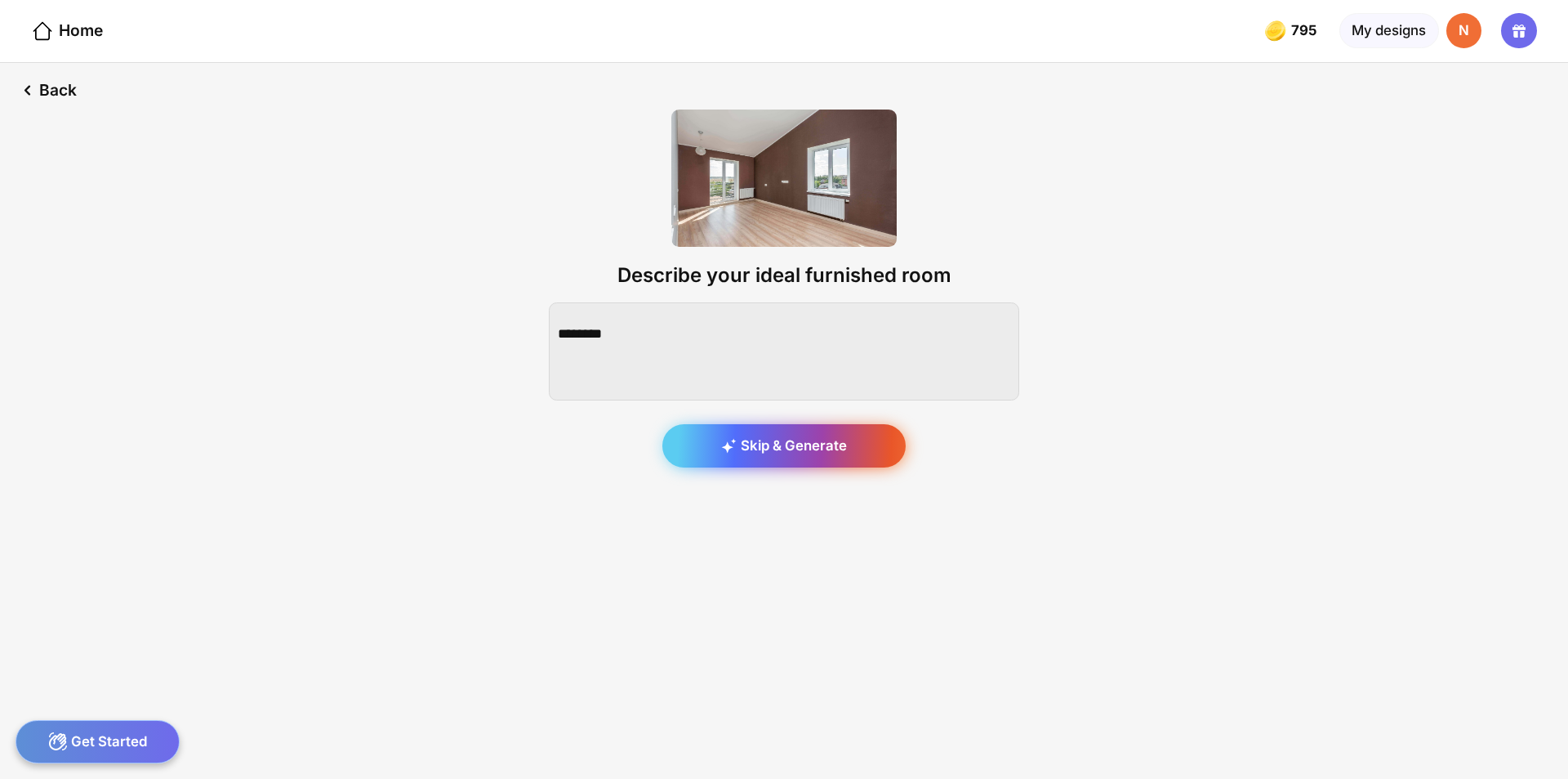
click at [795, 447] on div "Skip & Generate" at bounding box center [784, 445] width 243 height 44
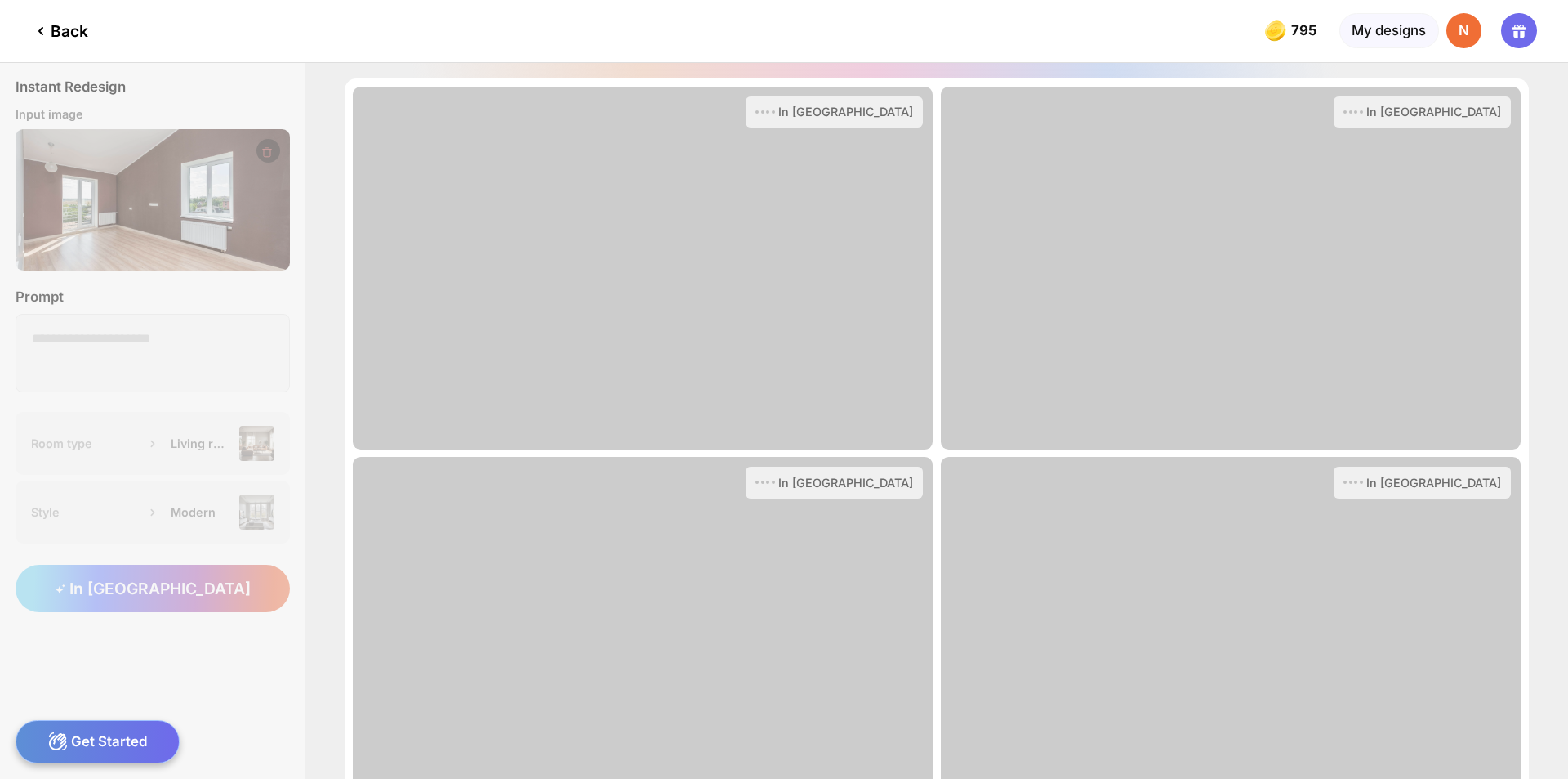
scroll to position [142, 0]
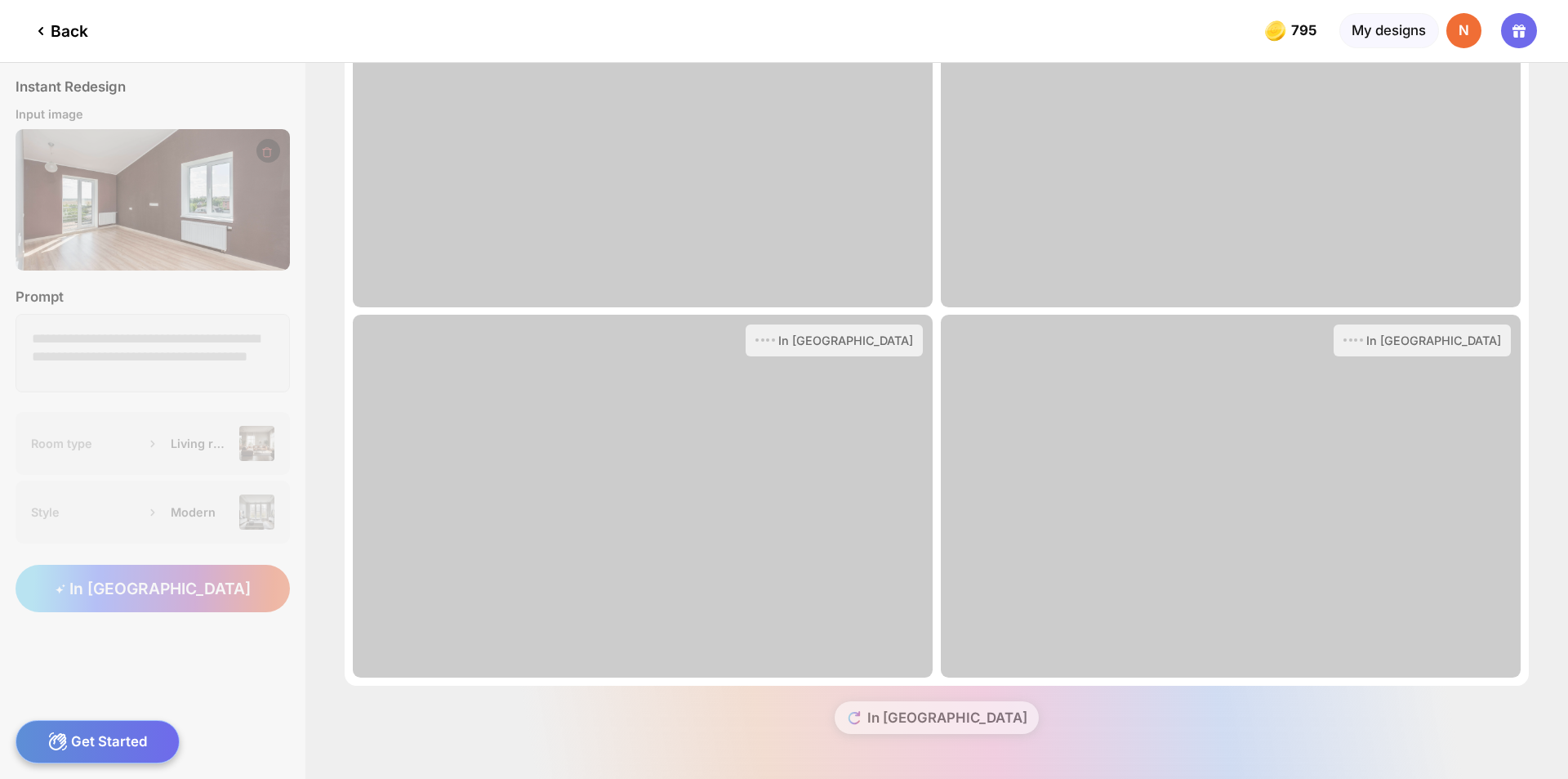
click at [919, 723] on div "In Queue" at bounding box center [937, 726] width 1185 height 80
click at [71, 31] on div "Back" at bounding box center [60, 31] width 57 height 20
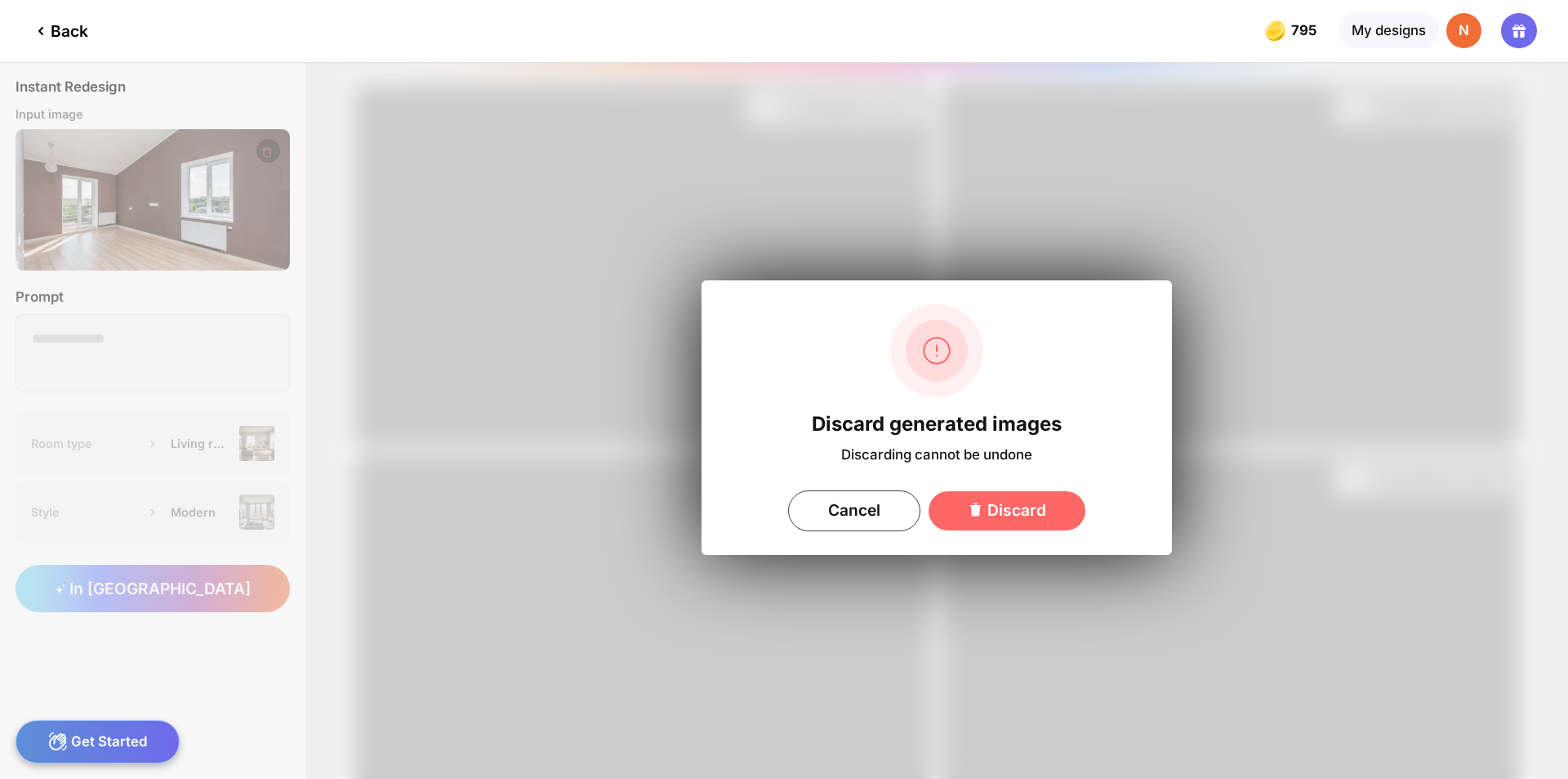
scroll to position [0, 0]
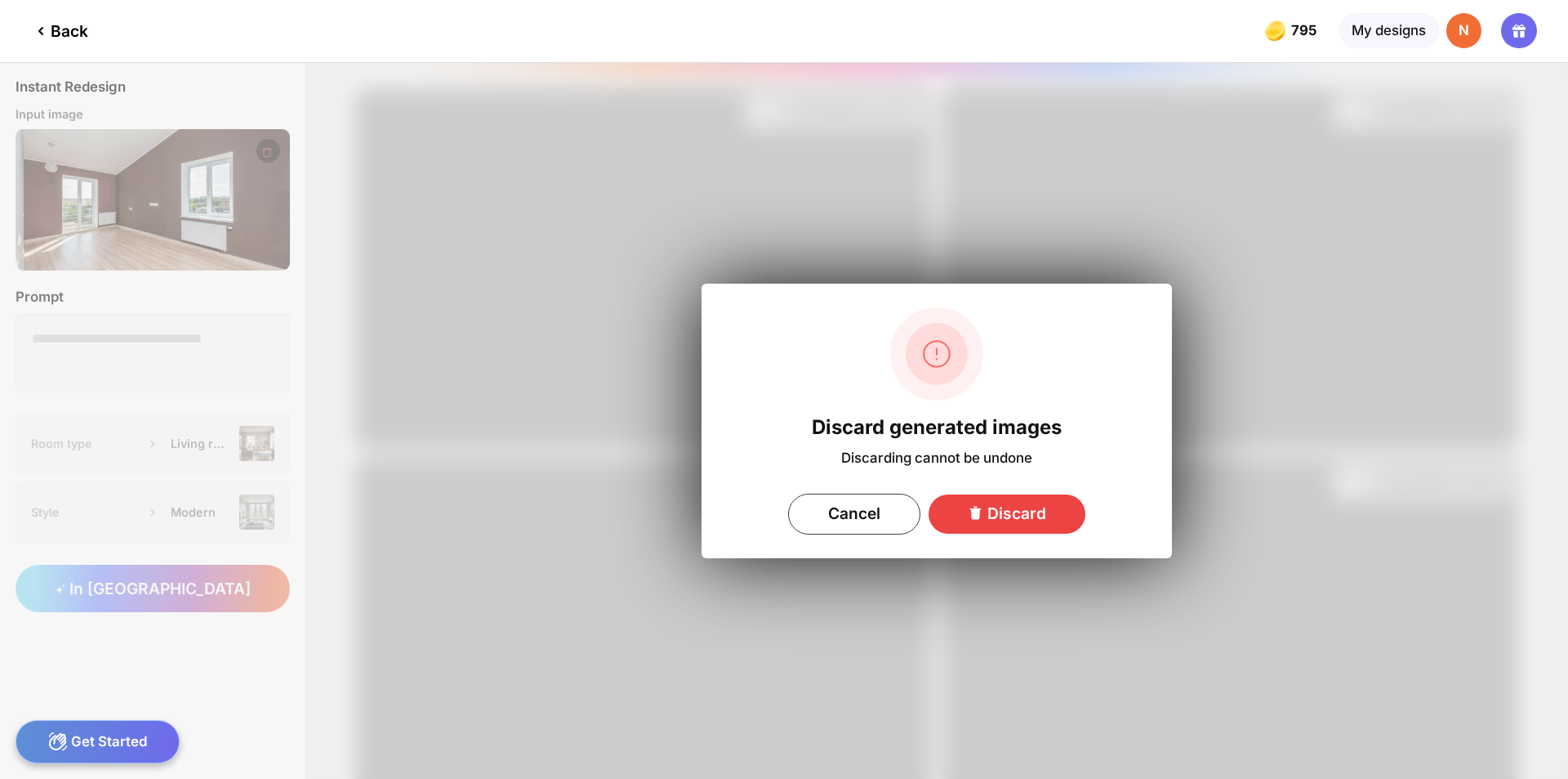
click at [1024, 516] on div "Discard" at bounding box center [1007, 514] width 157 height 39
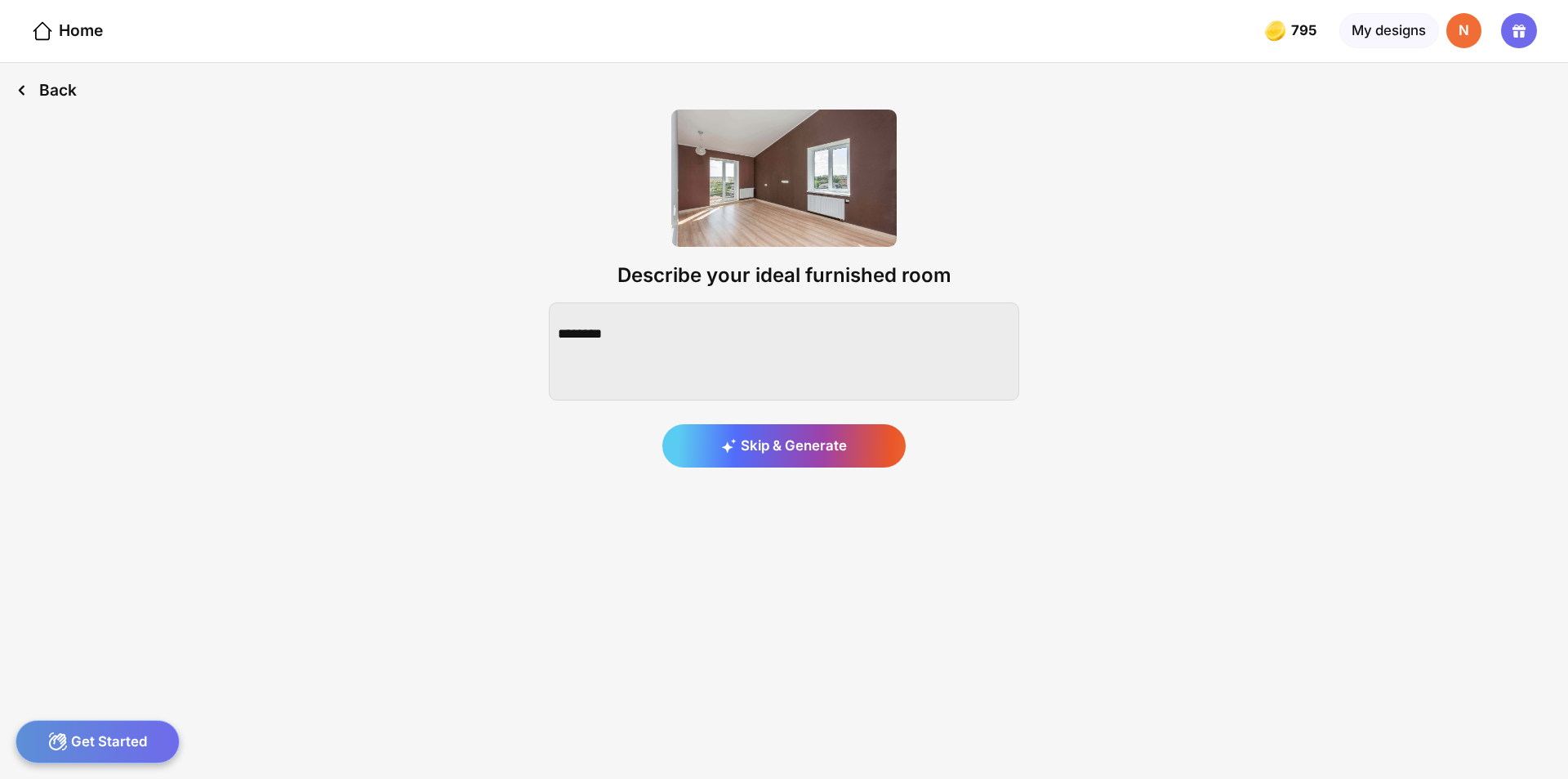
click at [47, 95] on div "Back" at bounding box center [46, 90] width 92 height 55
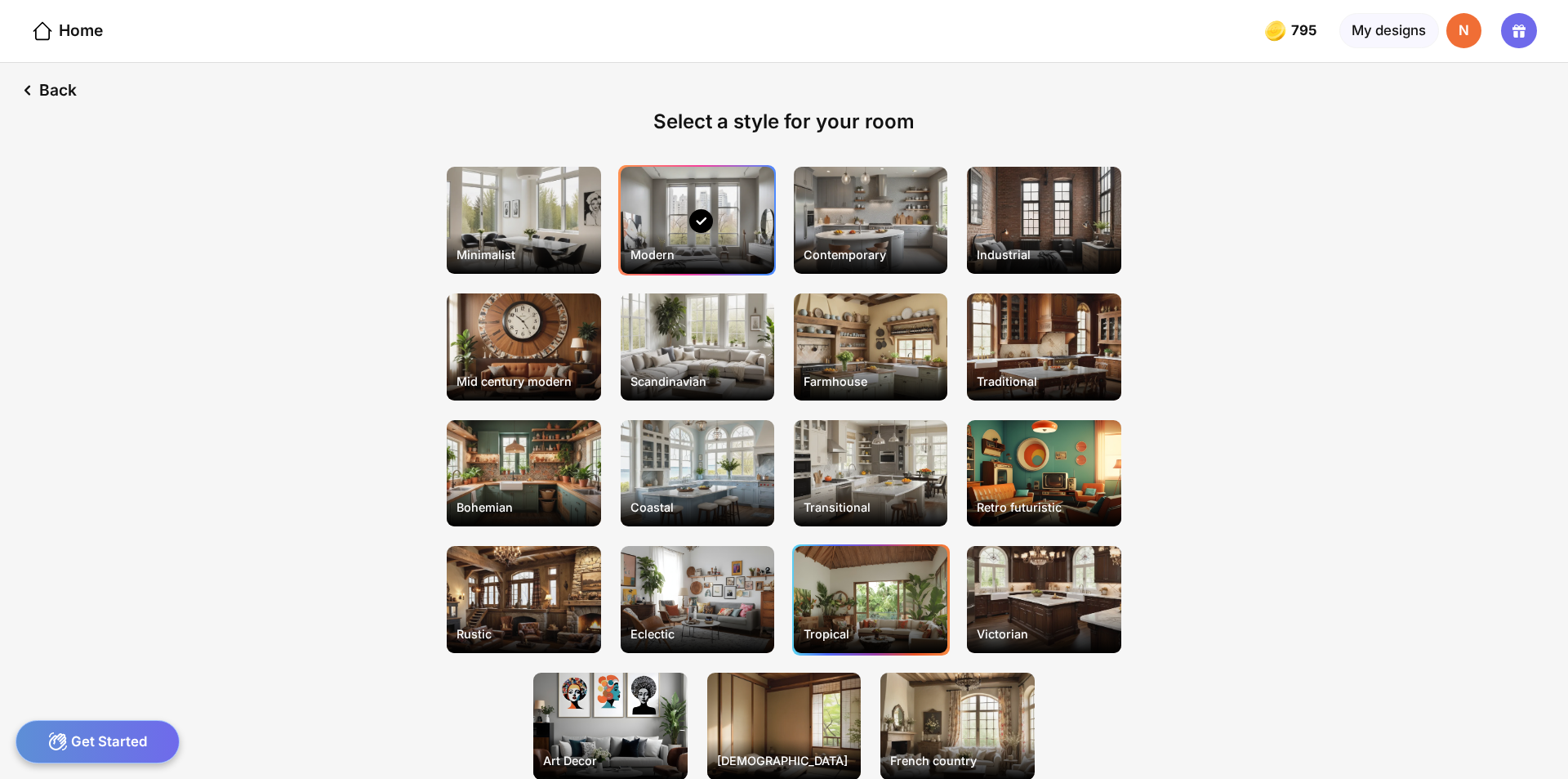
click at [879, 591] on div "Tropical" at bounding box center [871, 598] width 154 height 107
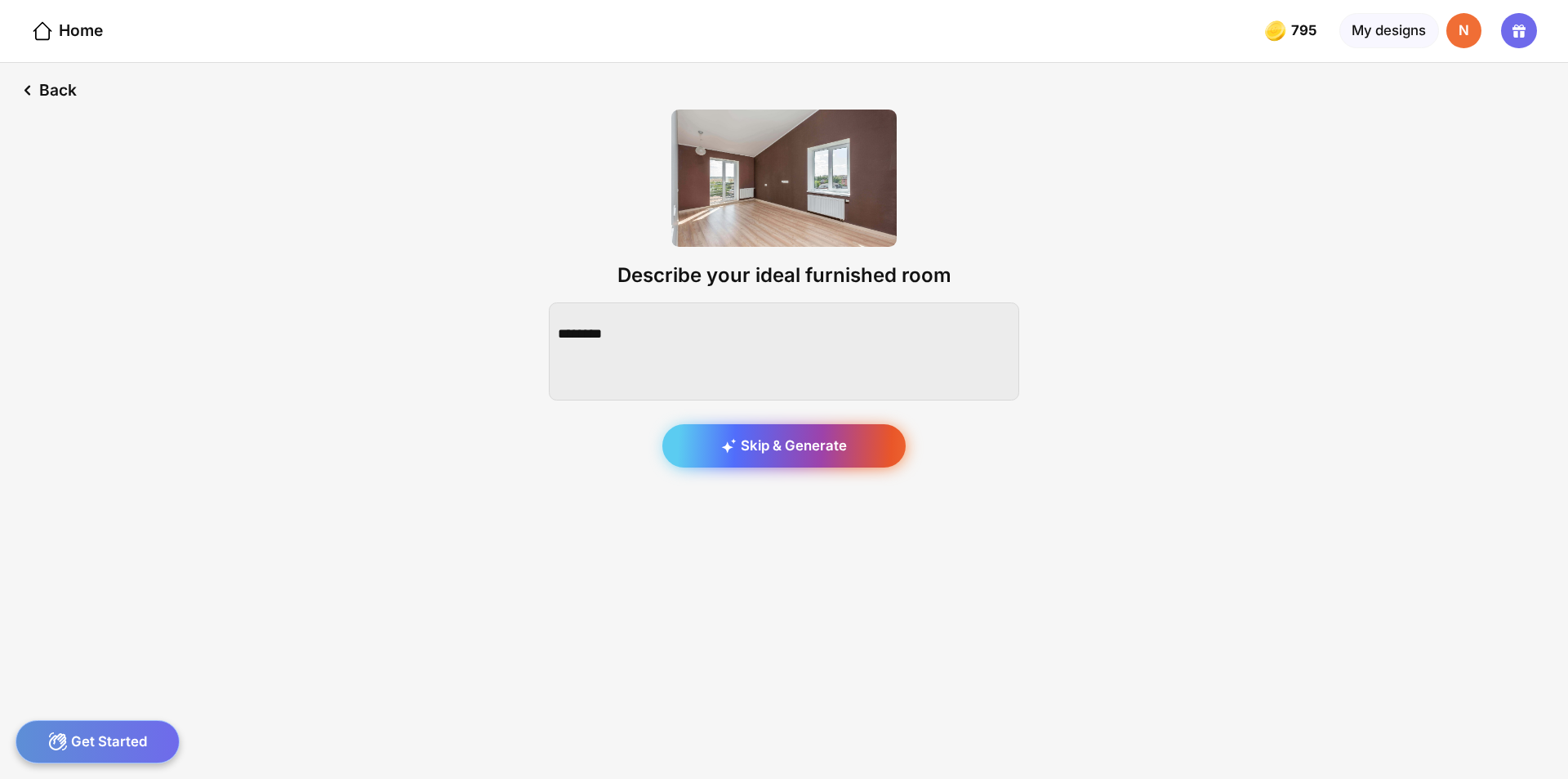
click at [788, 451] on div "Skip & Generate" at bounding box center [784, 445] width 243 height 44
